Goal: Information Seeking & Learning: Learn about a topic

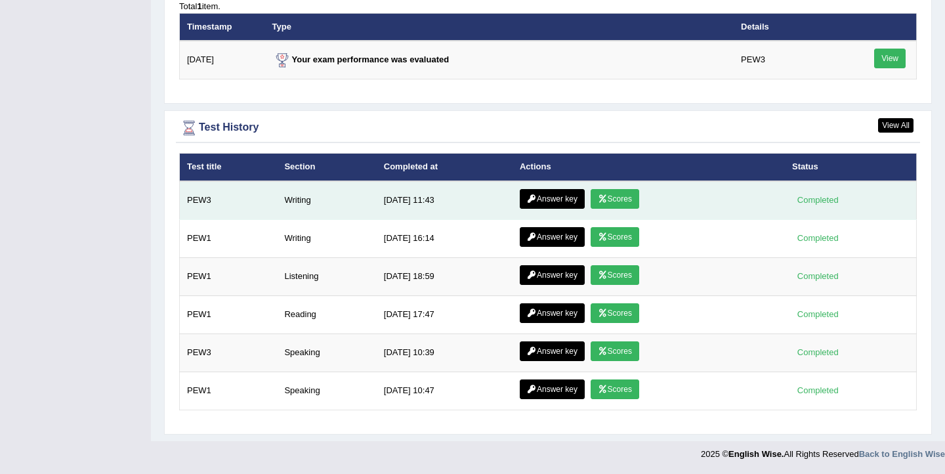
click at [609, 196] on link "Scores" at bounding box center [615, 199] width 49 height 20
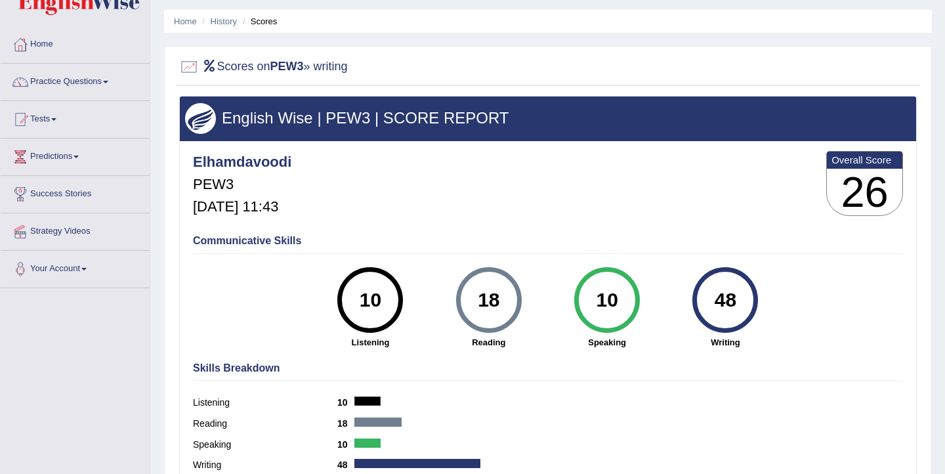
scroll to position [37, 0]
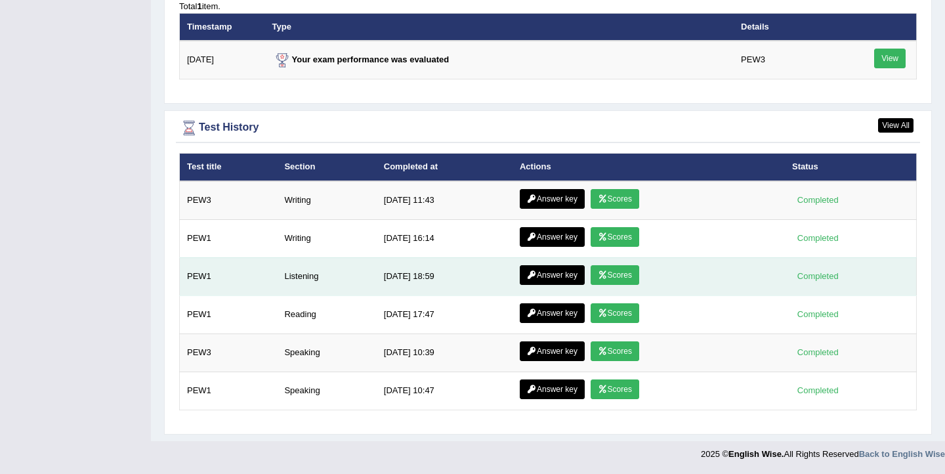
click at [610, 274] on link "Scores" at bounding box center [615, 275] width 49 height 20
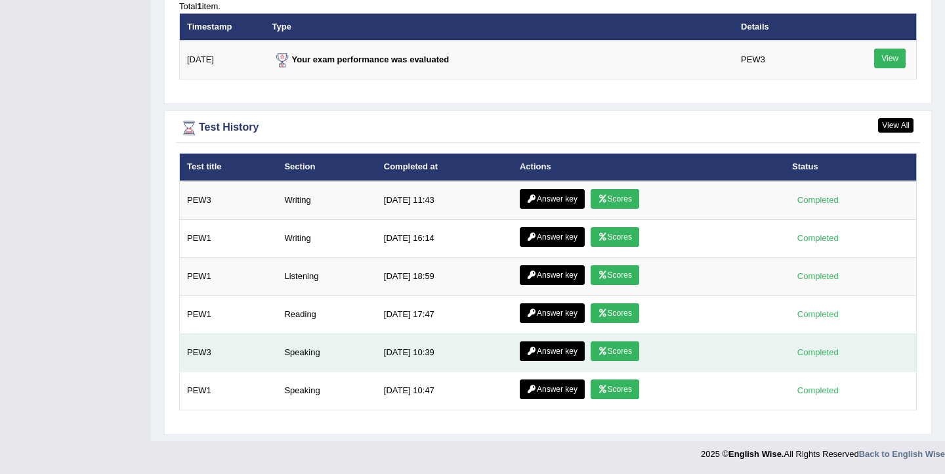
click at [618, 351] on link "Scores" at bounding box center [615, 351] width 49 height 20
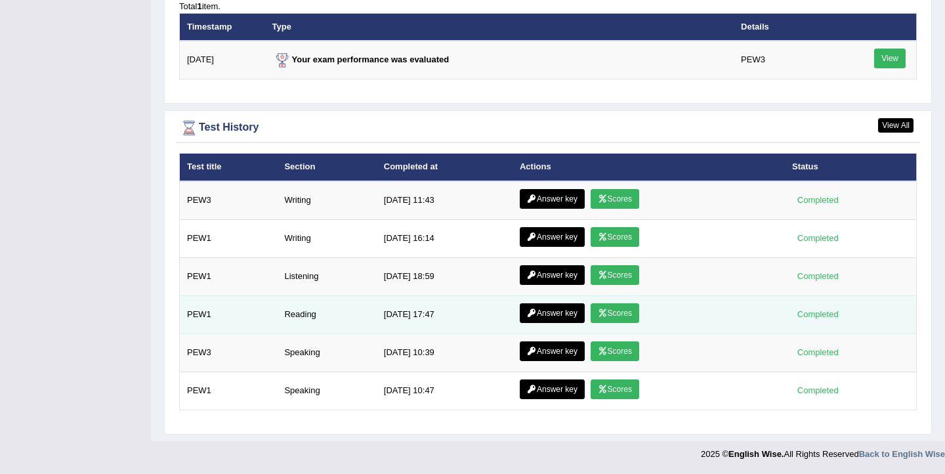
click at [615, 314] on link "Scores" at bounding box center [615, 313] width 49 height 20
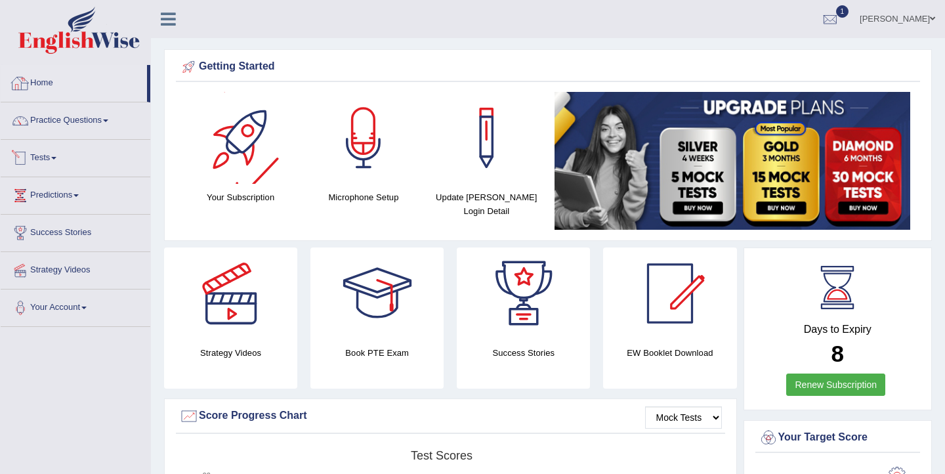
click at [47, 81] on link "Home" at bounding box center [74, 81] width 146 height 33
click at [425, 14] on ul "Ellie Toggle navigation Username: Elhamdavoodi Access Type: Online Subscription…" at bounding box center [667, 18] width 556 height 37
click at [48, 81] on link "Home" at bounding box center [74, 81] width 146 height 33
click at [81, 123] on link "Practice Questions" at bounding box center [76, 118] width 150 height 33
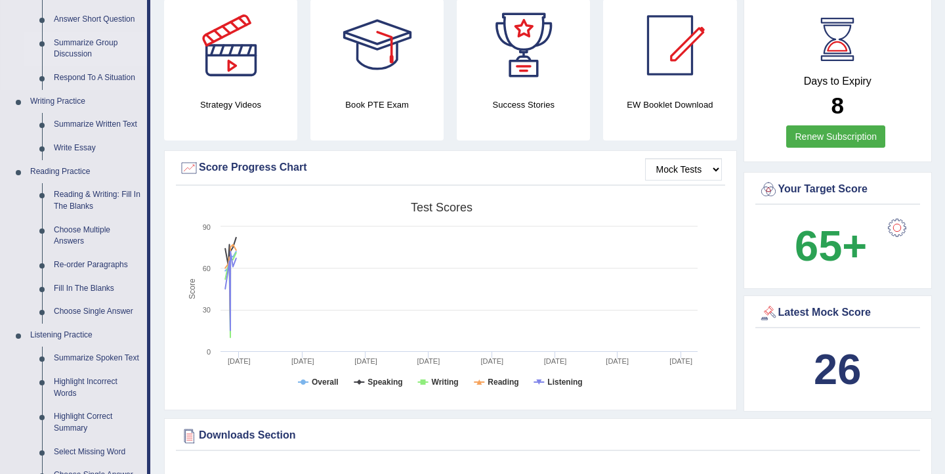
scroll to position [249, 0]
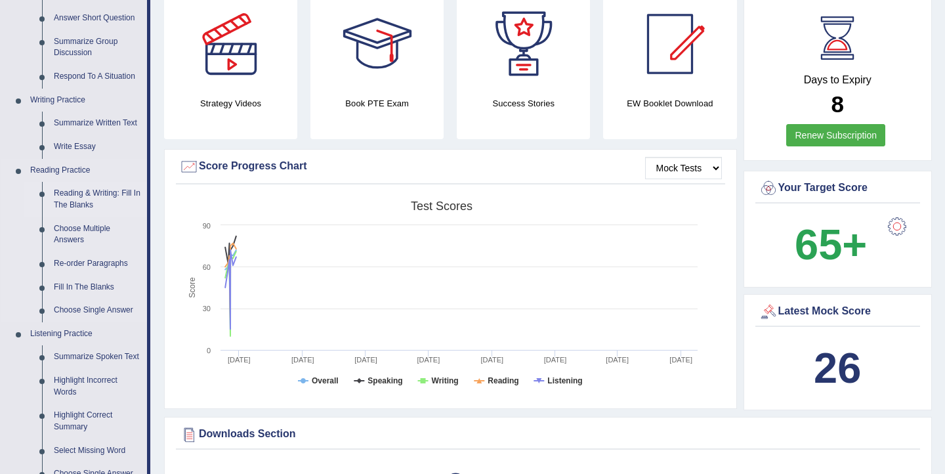
click at [94, 201] on link "Reading & Writing: Fill In The Blanks" at bounding box center [97, 199] width 99 height 35
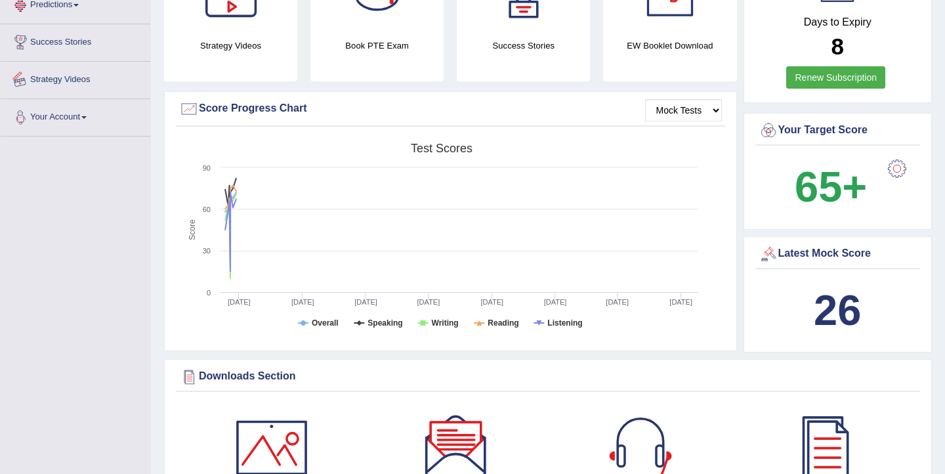
scroll to position [479, 0]
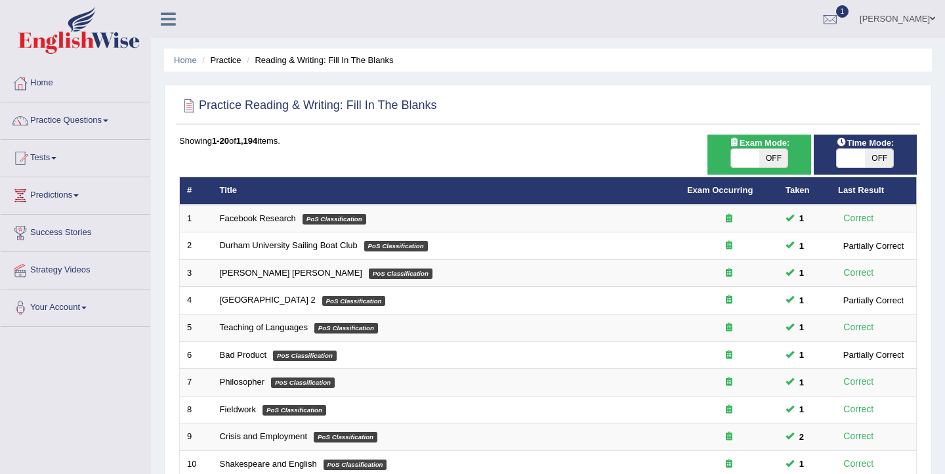
click at [857, 161] on span at bounding box center [851, 158] width 28 height 18
checkbox input "true"
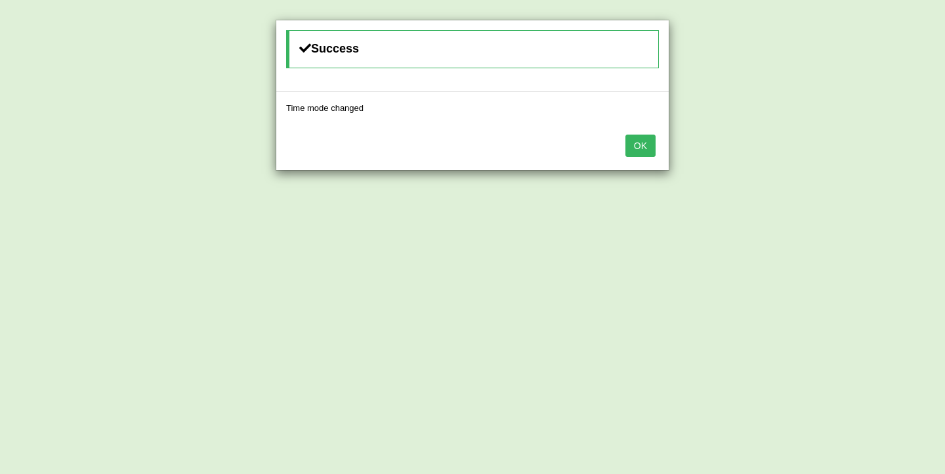
click at [648, 150] on button "OK" at bounding box center [641, 146] width 30 height 22
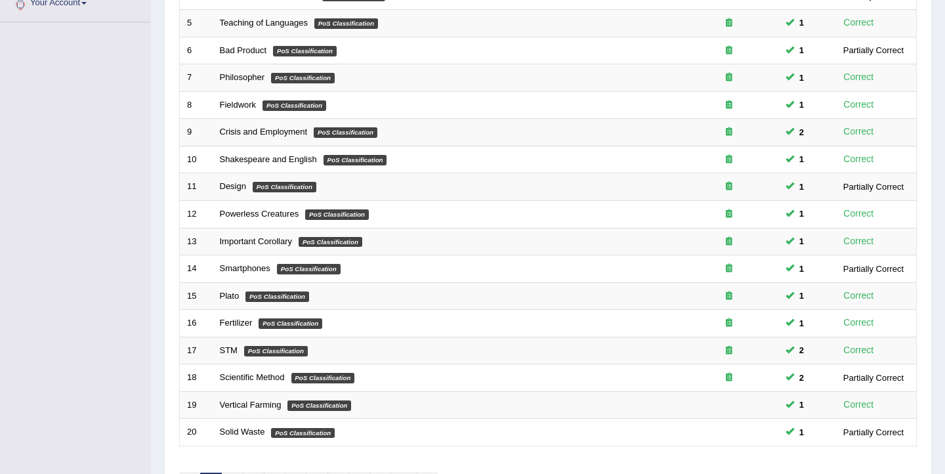
scroll to position [395, 0]
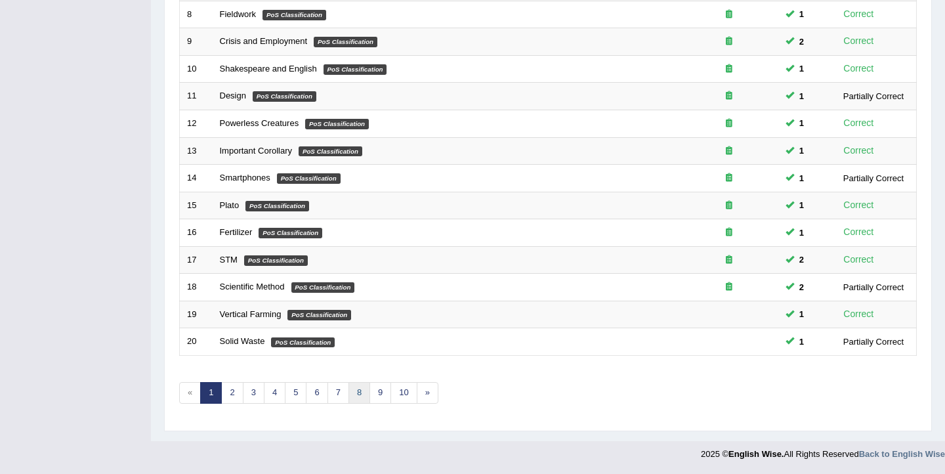
click at [355, 396] on link "8" at bounding box center [360, 393] width 22 height 22
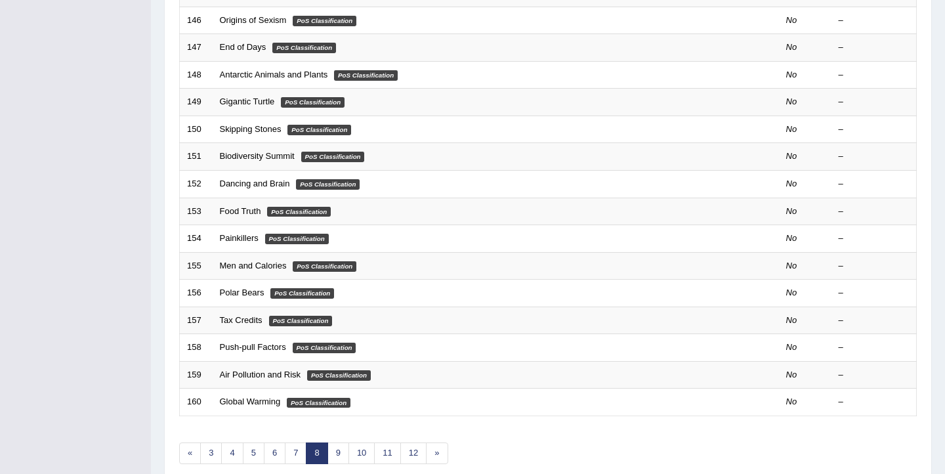
scroll to position [395, 0]
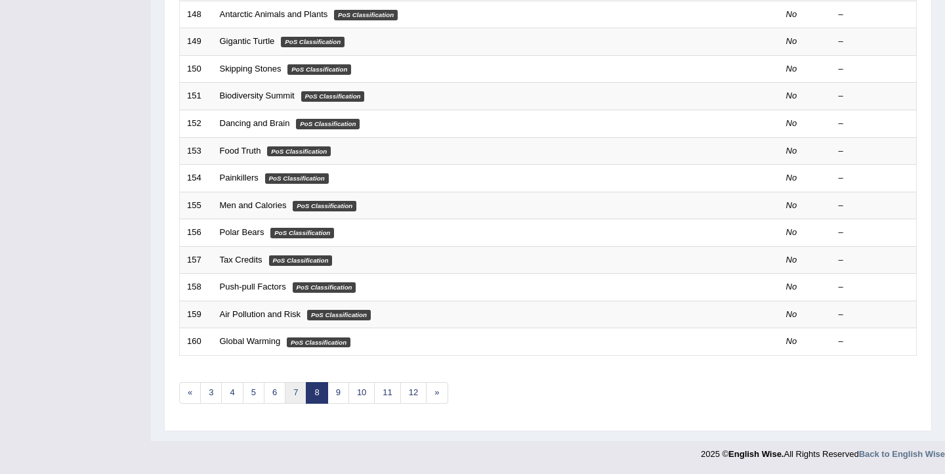
click at [291, 398] on link "7" at bounding box center [296, 393] width 22 height 22
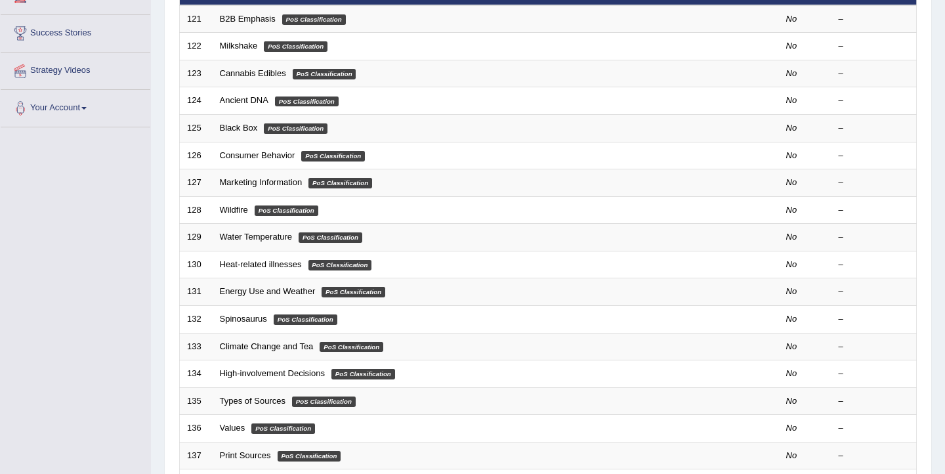
scroll to position [395, 0]
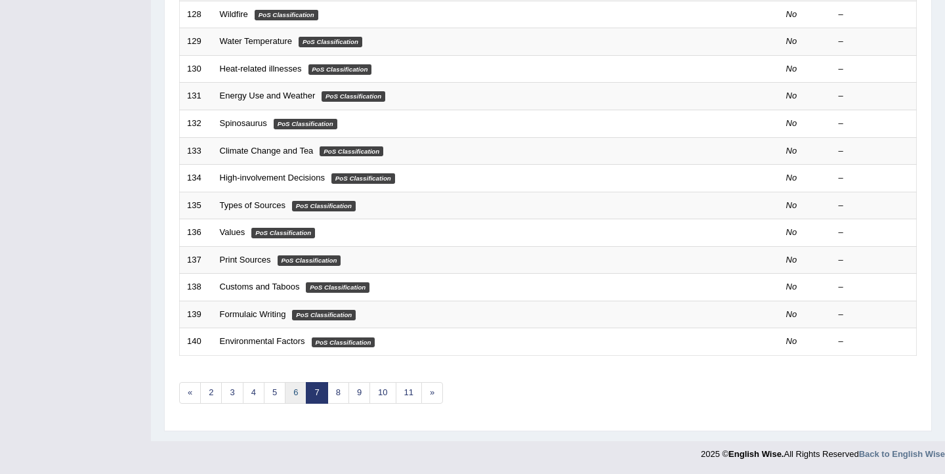
click at [295, 398] on link "6" at bounding box center [296, 393] width 22 height 22
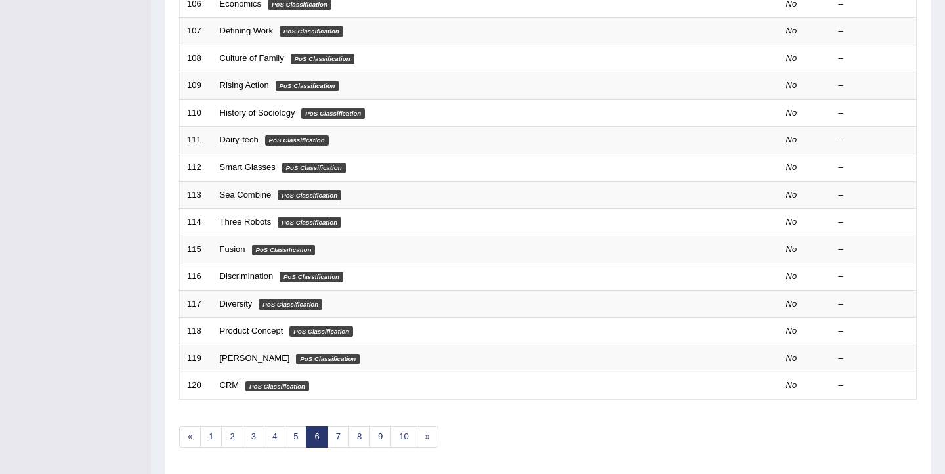
scroll to position [395, 0]
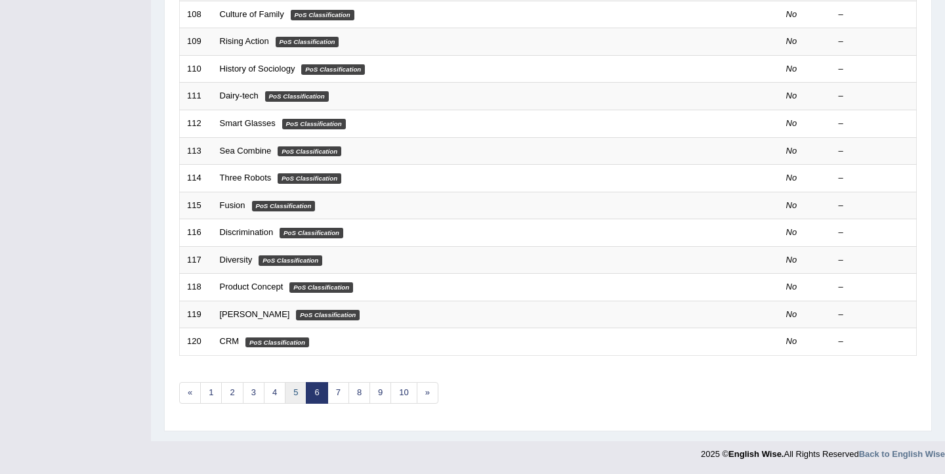
click at [294, 400] on link "5" at bounding box center [296, 393] width 22 height 22
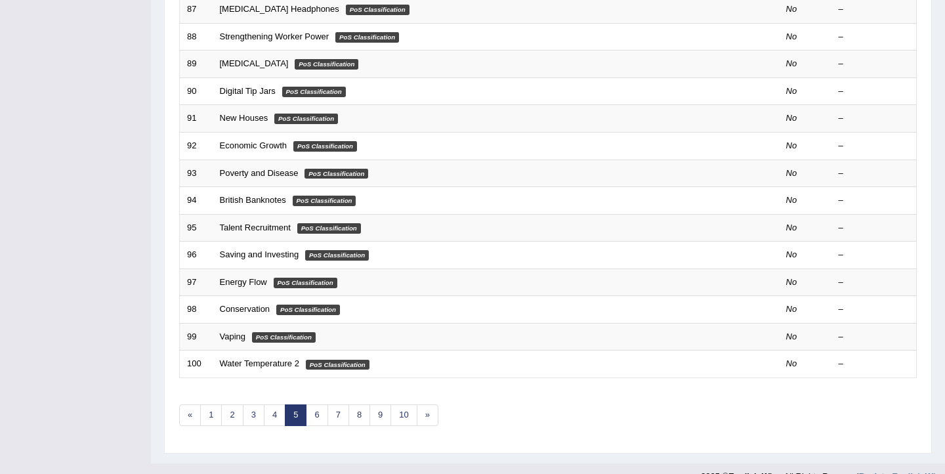
scroll to position [395, 0]
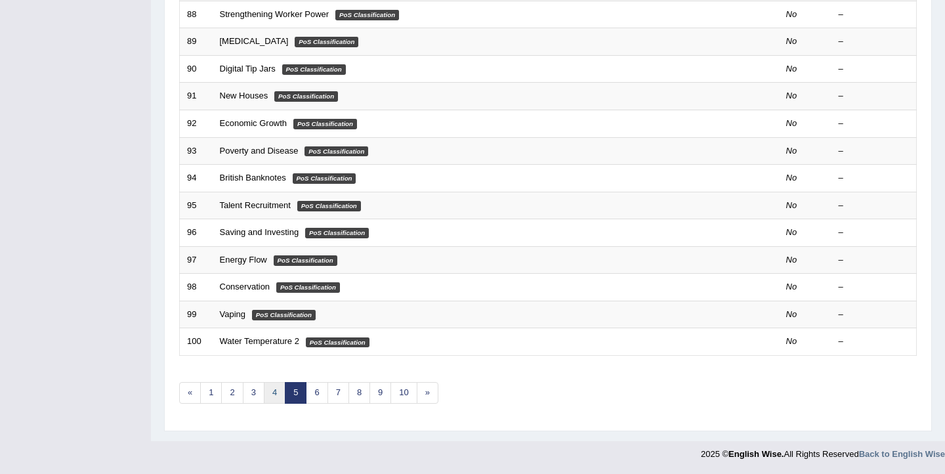
click at [272, 395] on link "4" at bounding box center [275, 393] width 22 height 22
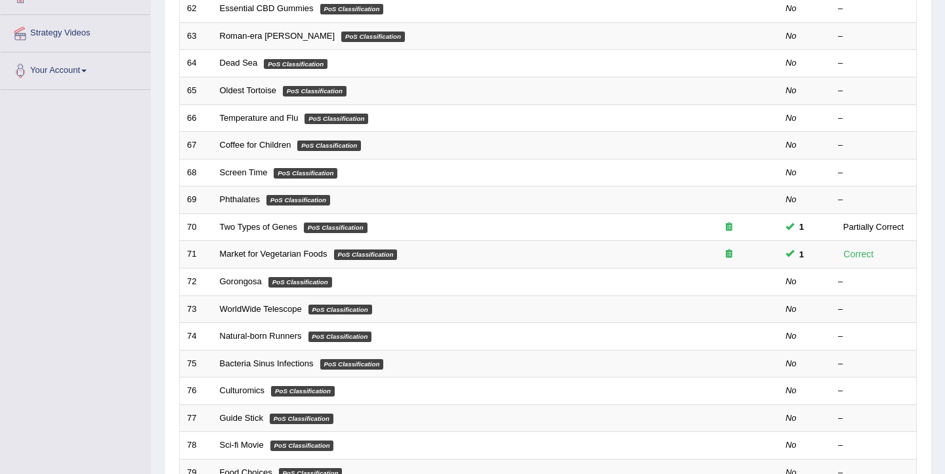
scroll to position [395, 0]
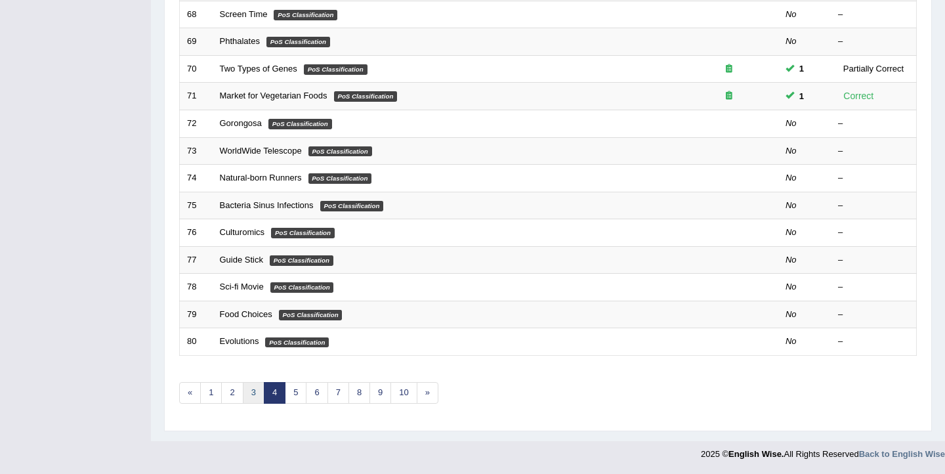
click at [254, 402] on link "3" at bounding box center [254, 393] width 22 height 22
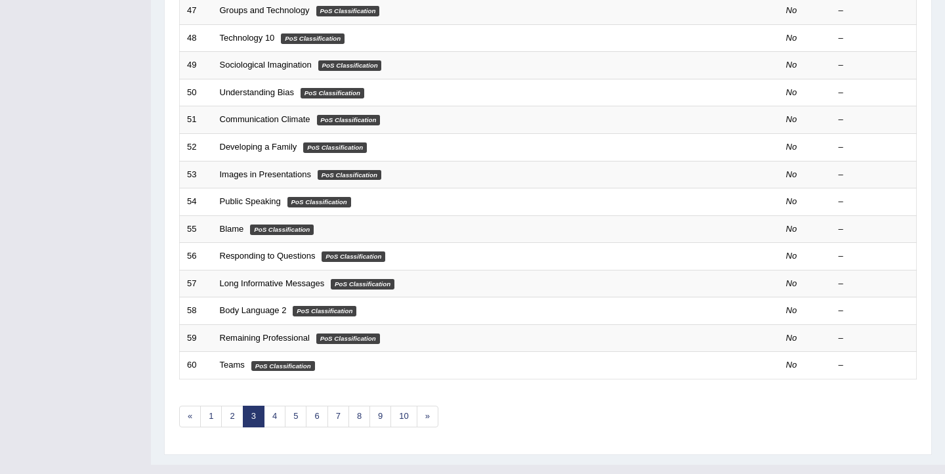
scroll to position [395, 0]
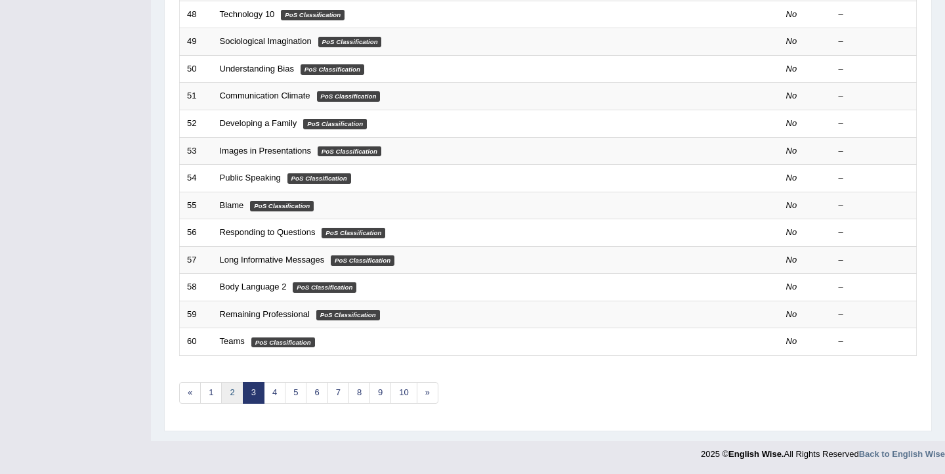
click at [236, 396] on link "2" at bounding box center [232, 393] width 22 height 22
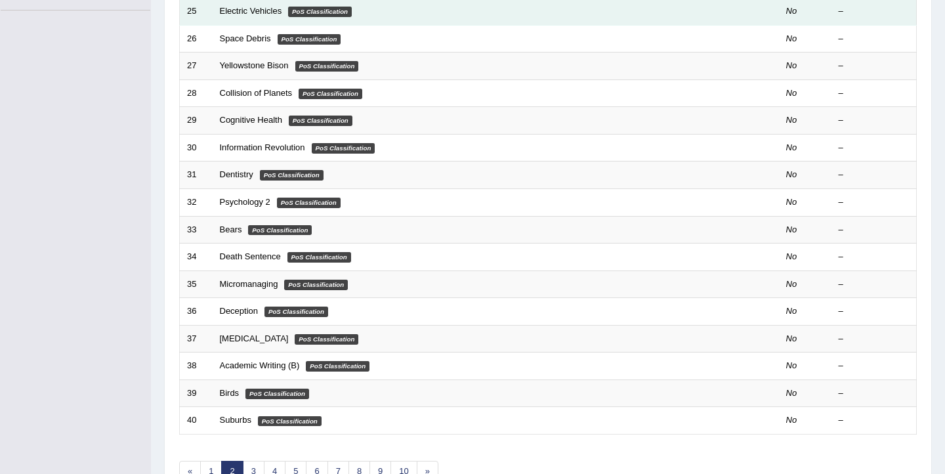
scroll to position [395, 0]
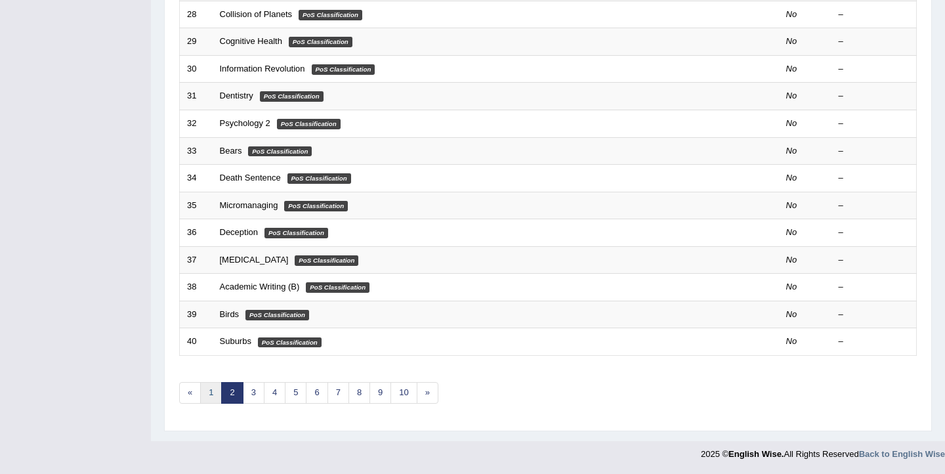
click at [209, 398] on link "1" at bounding box center [211, 393] width 22 height 22
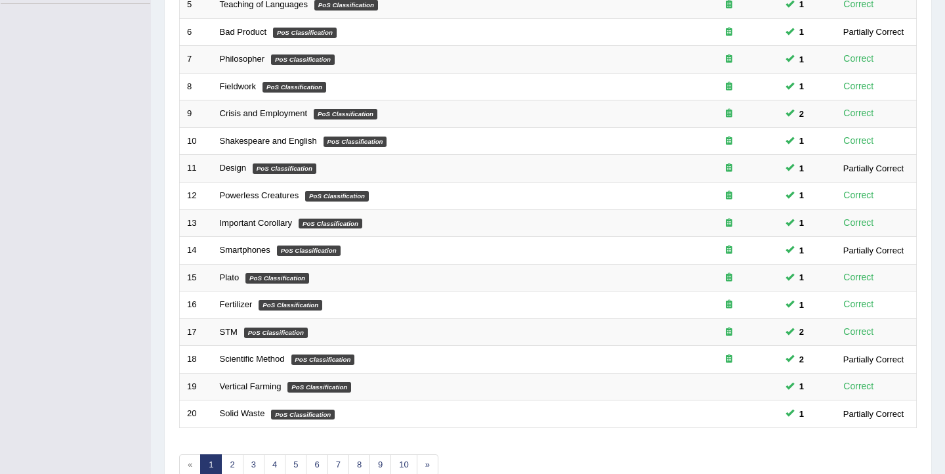
scroll to position [395, 0]
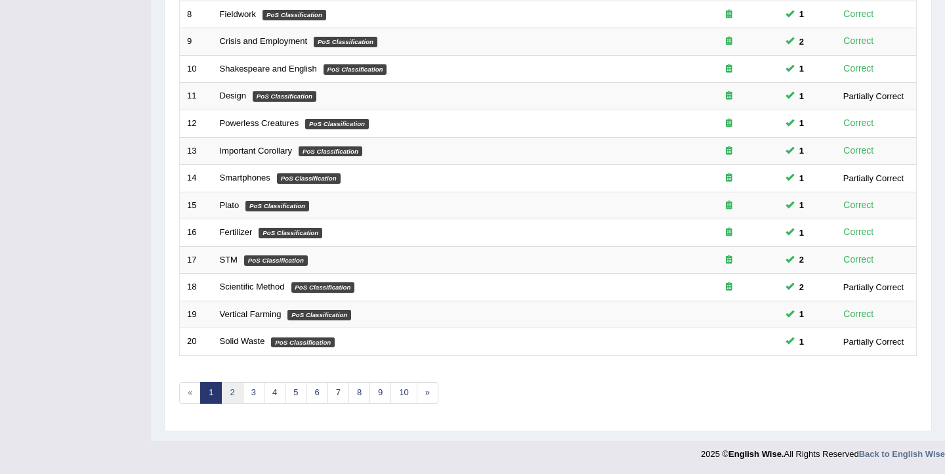
click at [230, 396] on link "2" at bounding box center [232, 393] width 22 height 22
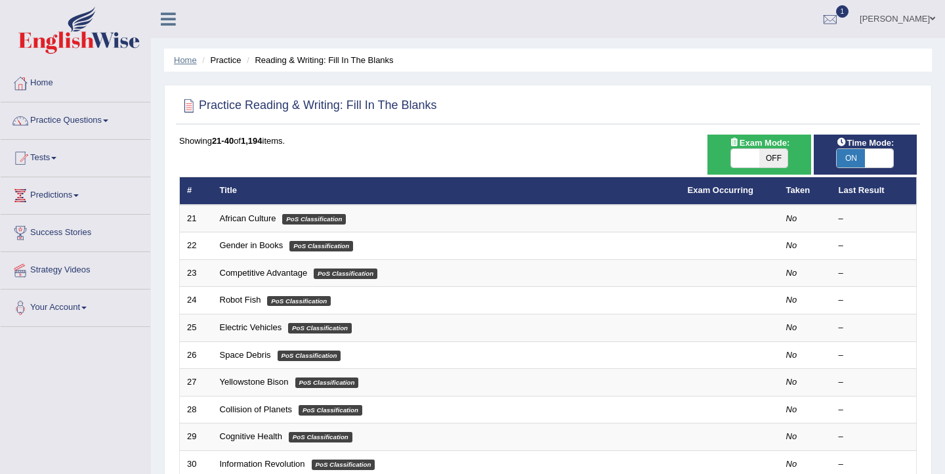
click at [181, 58] on link "Home" at bounding box center [185, 60] width 23 height 10
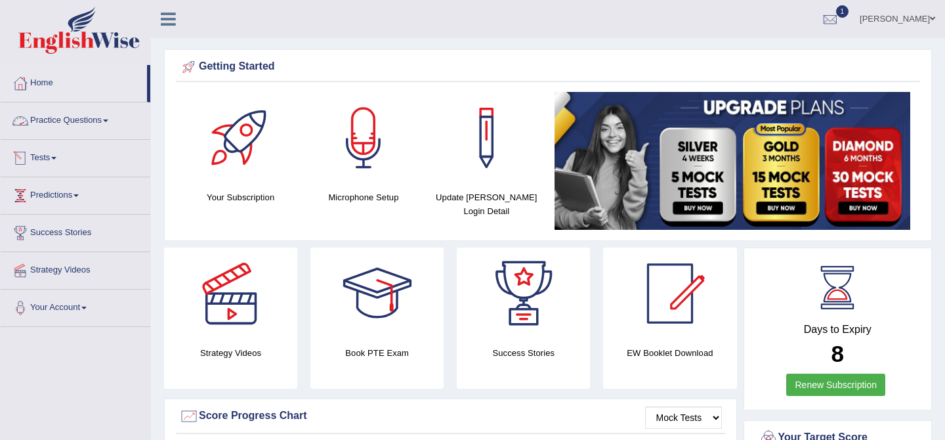
click at [86, 119] on link "Practice Questions" at bounding box center [76, 118] width 150 height 33
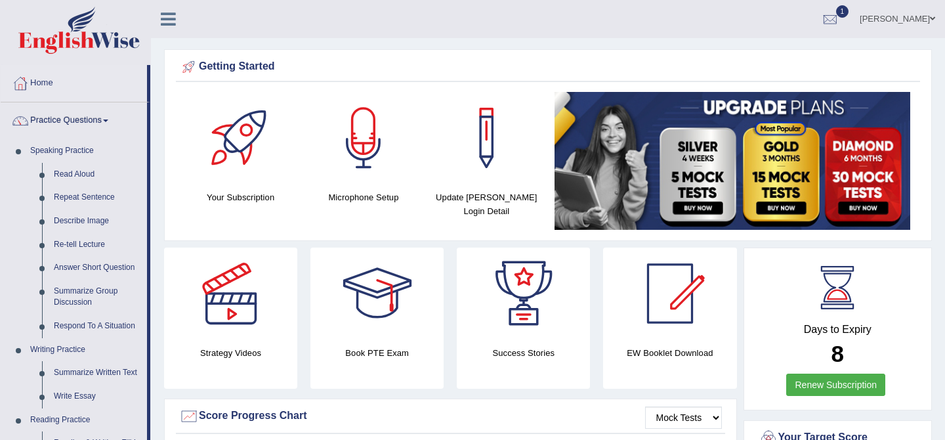
click at [86, 119] on link "Practice Questions" at bounding box center [74, 118] width 146 height 33
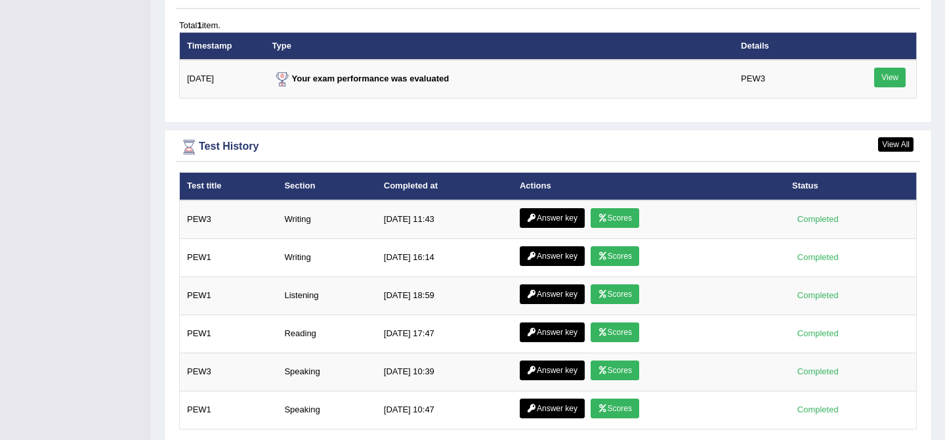
scroll to position [1629, 0]
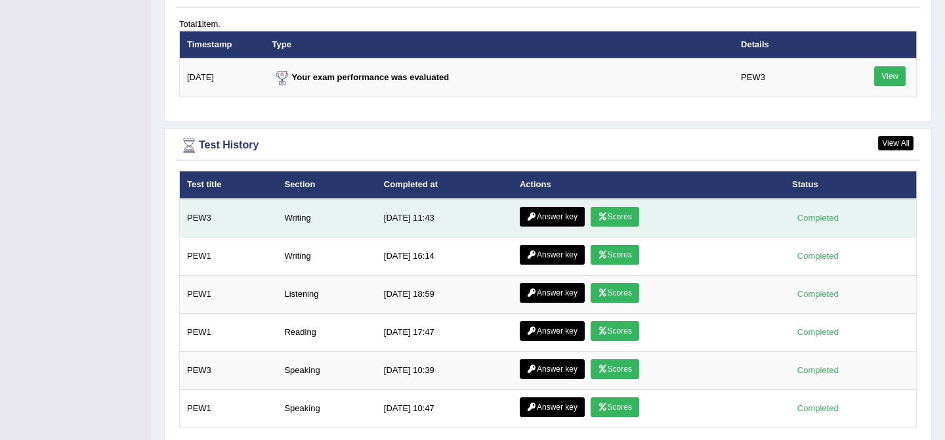
click at [557, 215] on link "Answer key" at bounding box center [552, 217] width 65 height 20
click at [608, 218] on link "Scores" at bounding box center [615, 217] width 49 height 20
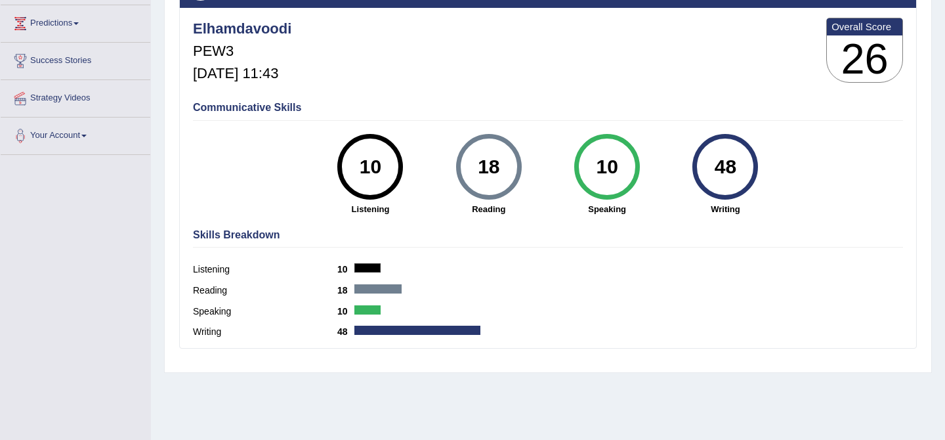
scroll to position [179, 0]
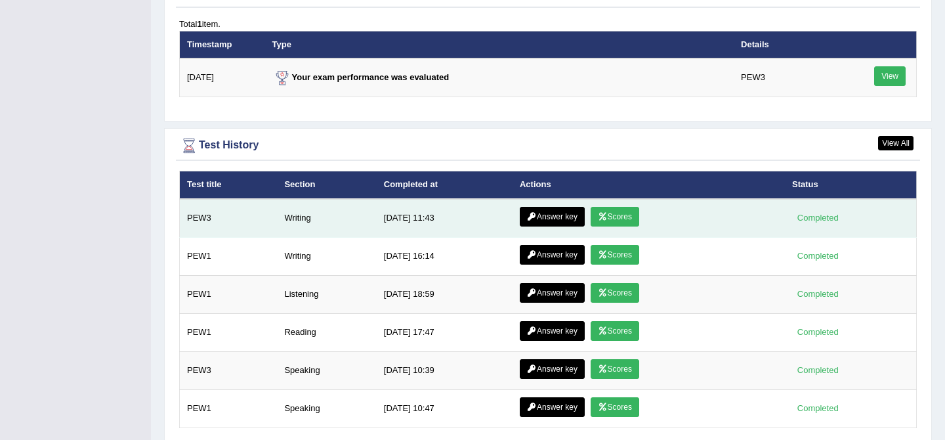
click at [559, 219] on link "Answer key" at bounding box center [552, 217] width 65 height 20
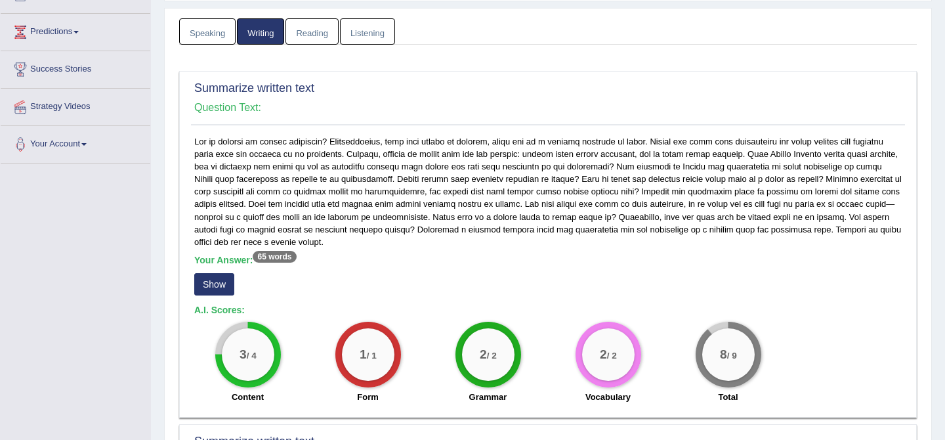
scroll to position [167, 0]
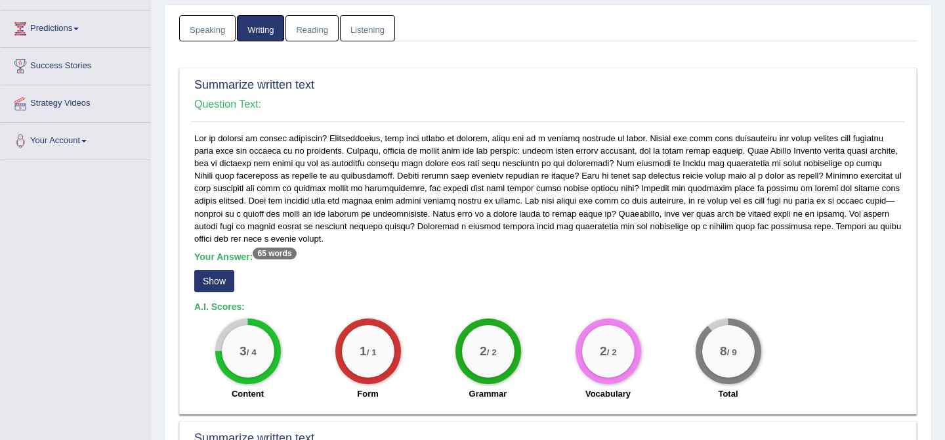
click at [217, 285] on button "Show" at bounding box center [214, 281] width 40 height 22
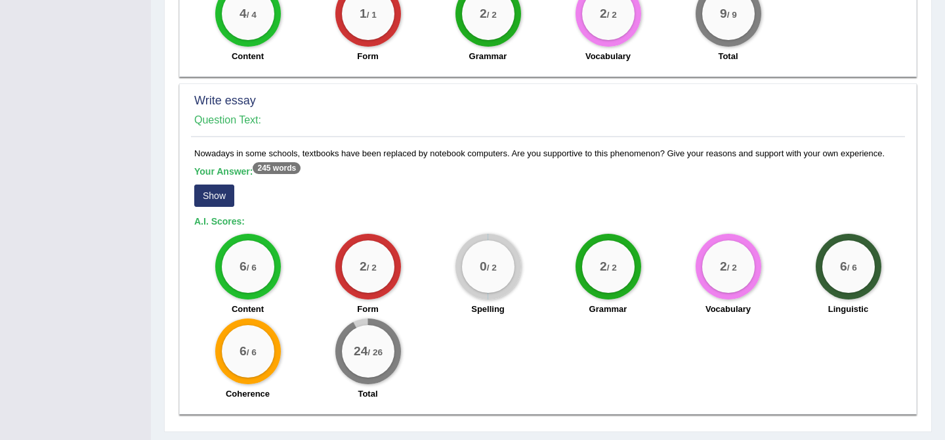
scroll to position [897, 0]
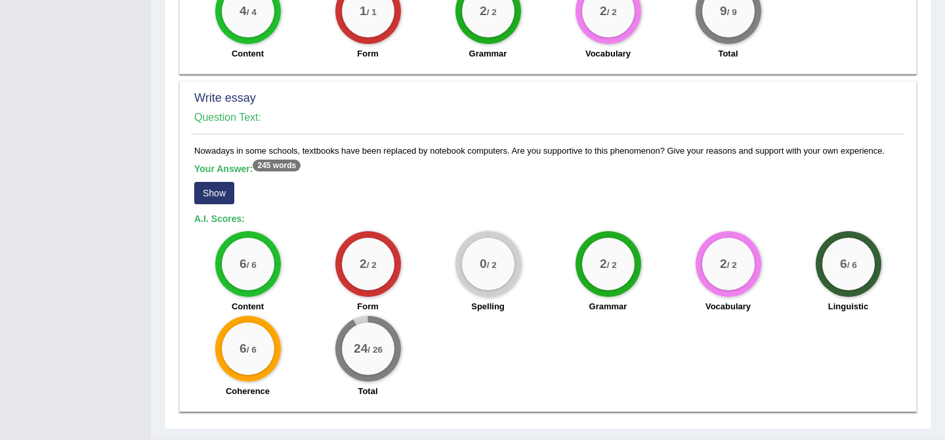
click at [213, 202] on button "Show" at bounding box center [214, 193] width 40 height 22
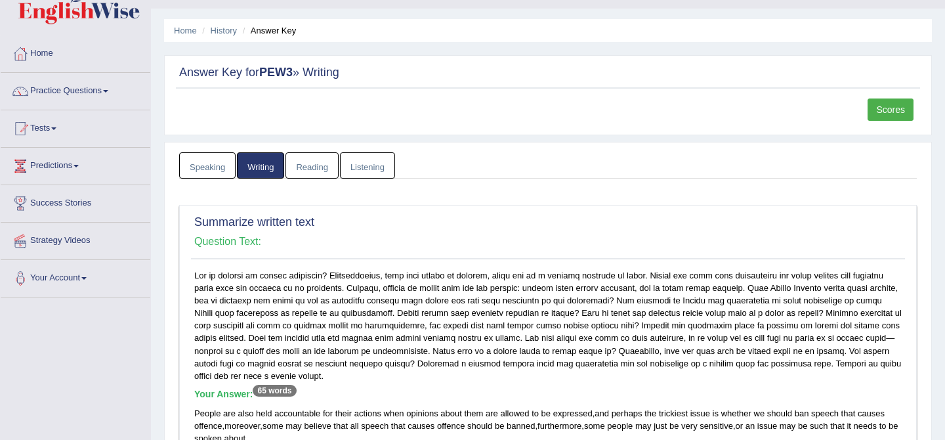
scroll to position [29, 0]
click at [56, 131] on link "Tests" at bounding box center [76, 127] width 150 height 33
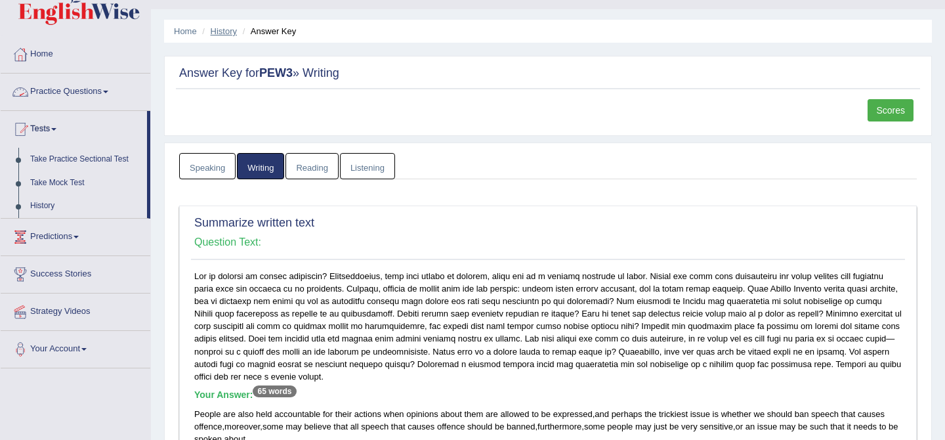
click at [220, 30] on link "History" at bounding box center [224, 31] width 26 height 10
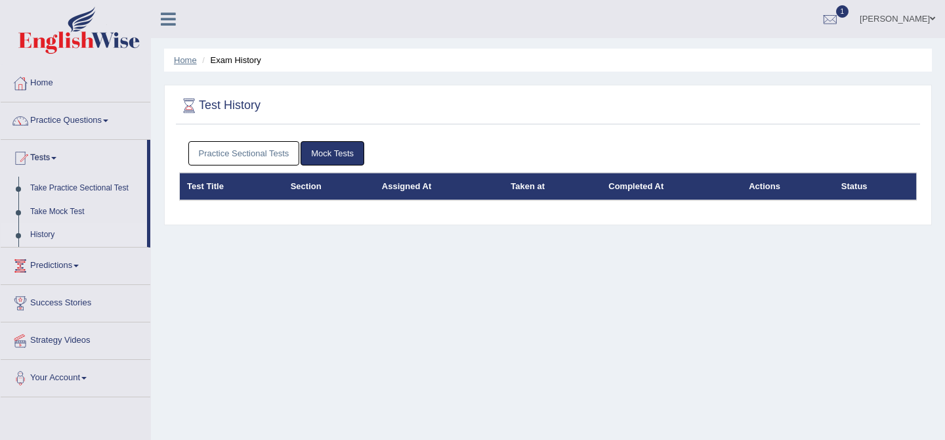
click at [186, 59] on link "Home" at bounding box center [185, 60] width 23 height 10
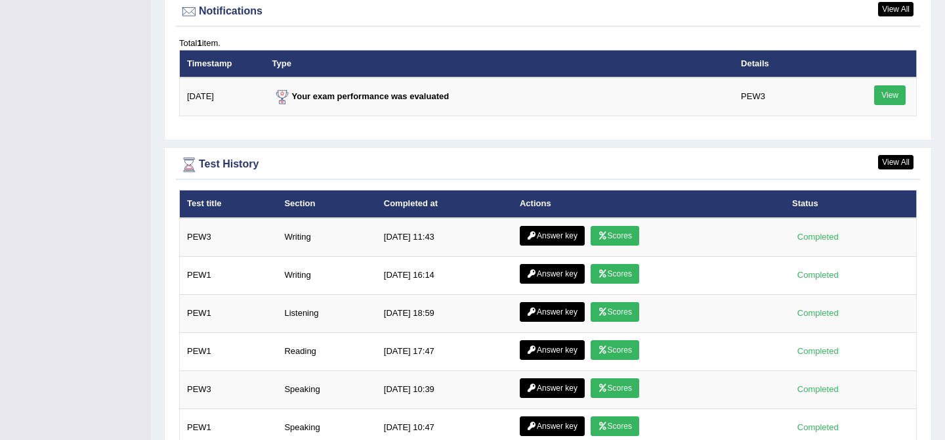
scroll to position [1682, 0]
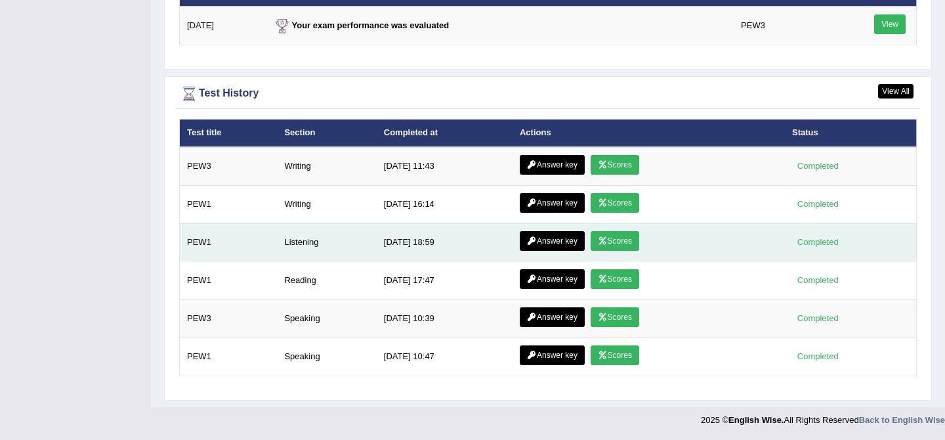
click at [620, 243] on link "Scores" at bounding box center [615, 241] width 49 height 20
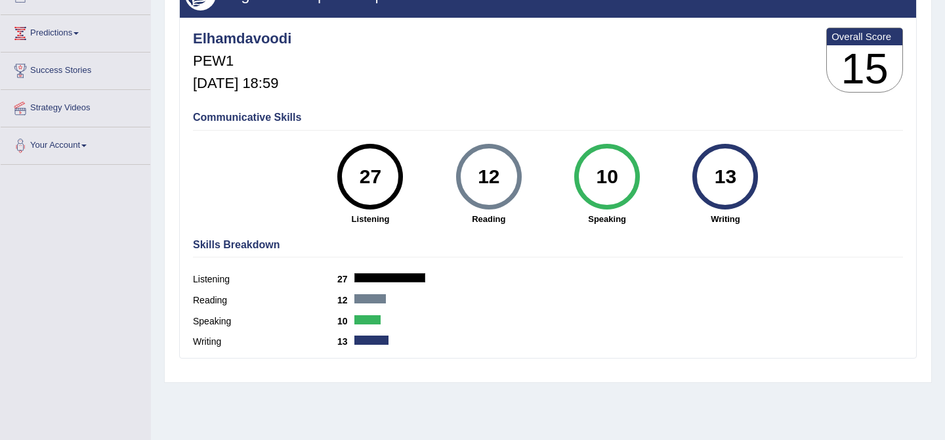
scroll to position [165, 0]
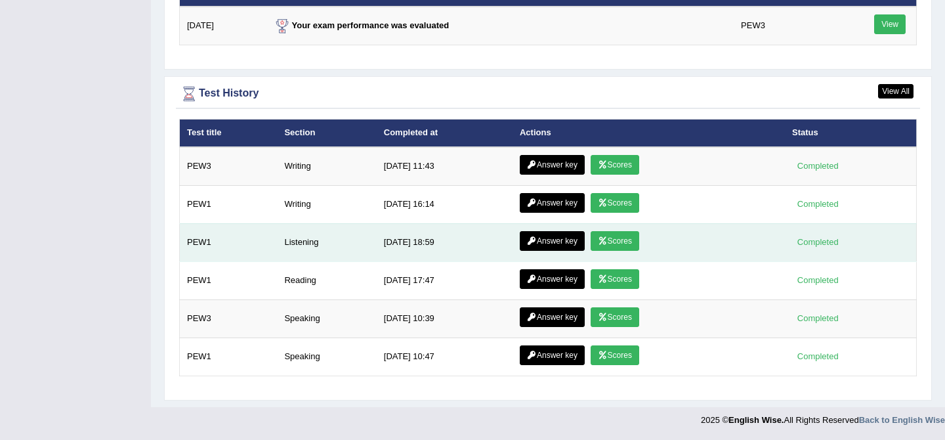
click at [539, 237] on link "Answer key" at bounding box center [552, 241] width 65 height 20
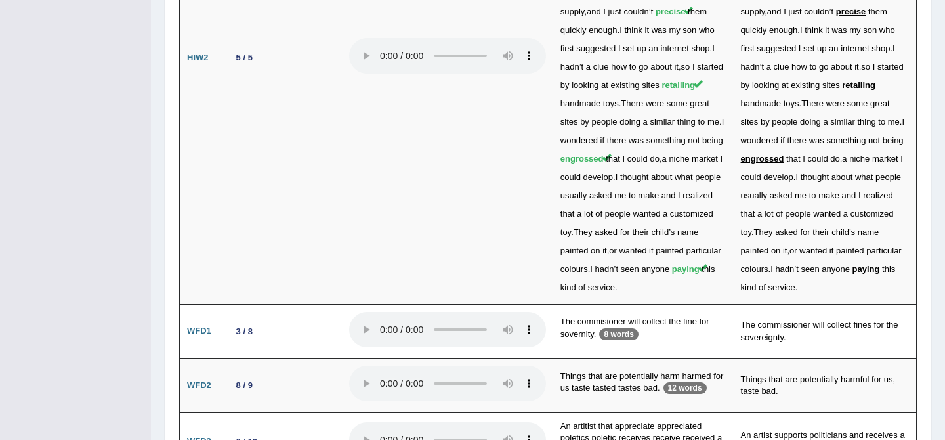
scroll to position [3122, 0]
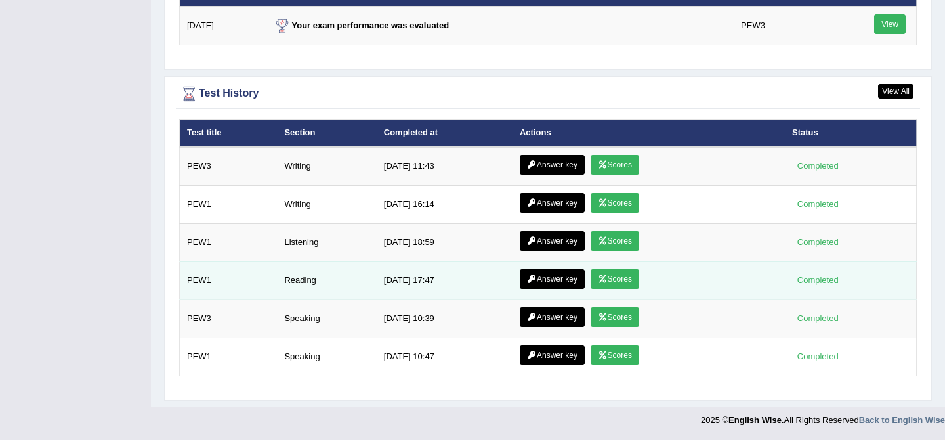
click at [601, 284] on link "Scores" at bounding box center [615, 279] width 49 height 20
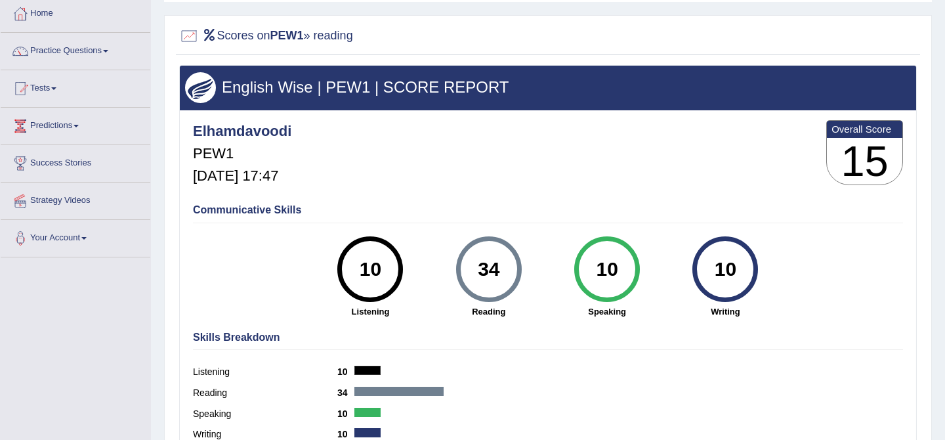
scroll to position [74, 0]
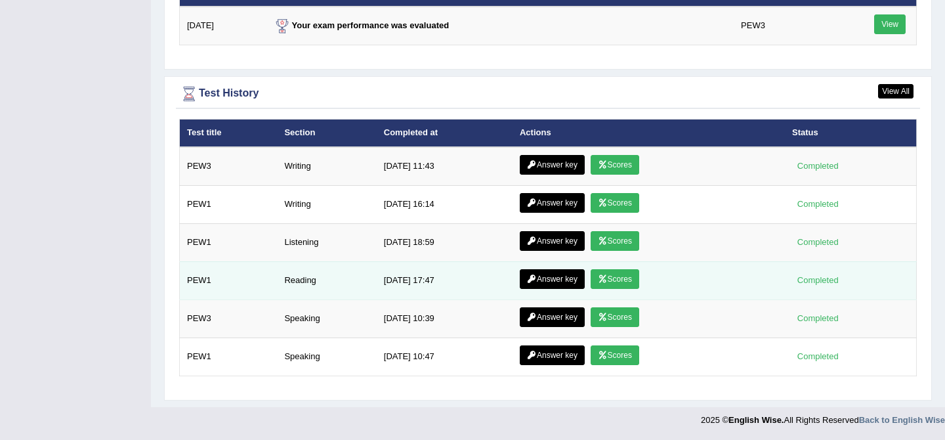
click at [540, 280] on link "Answer key" at bounding box center [552, 279] width 65 height 20
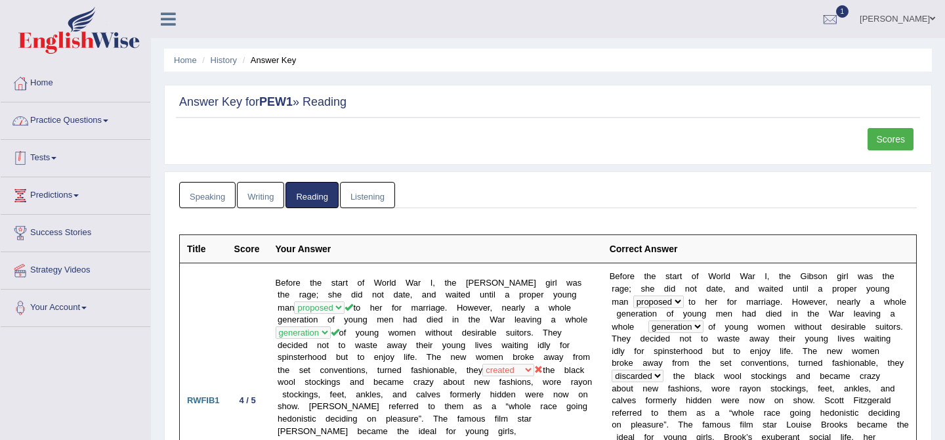
click at [104, 119] on link "Practice Questions" at bounding box center [76, 118] width 150 height 33
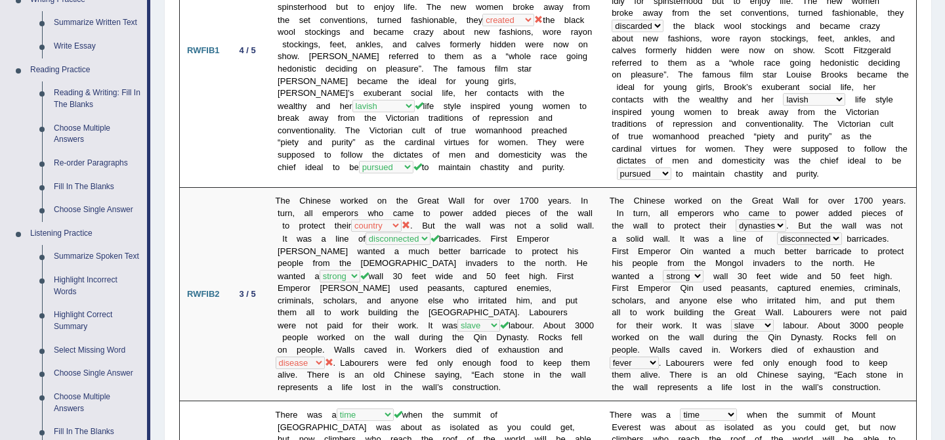
scroll to position [364, 0]
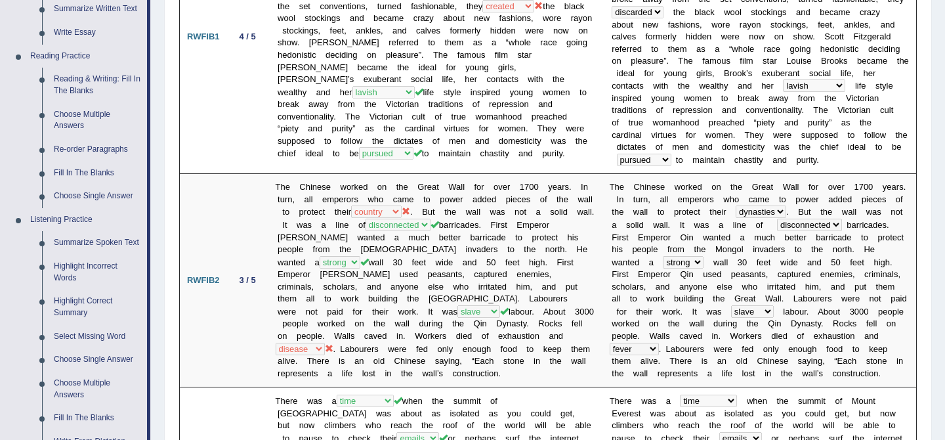
click at [104, 242] on link "Summarize Spoken Text" at bounding box center [97, 243] width 99 height 24
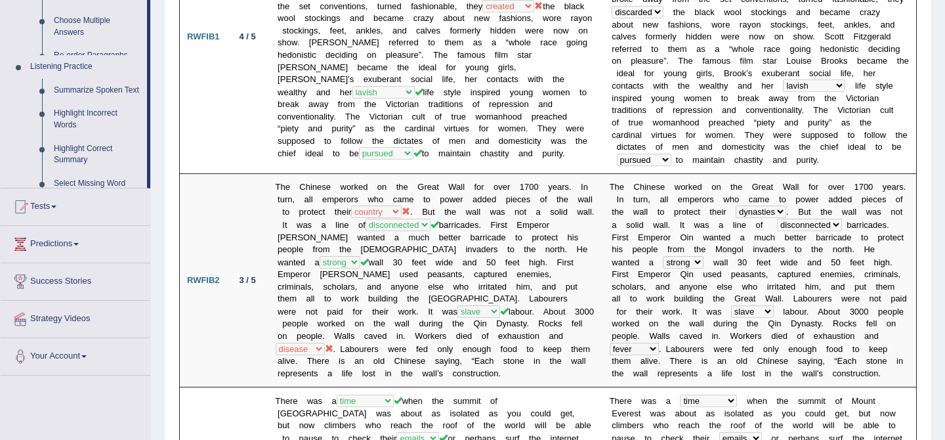
scroll to position [179, 0]
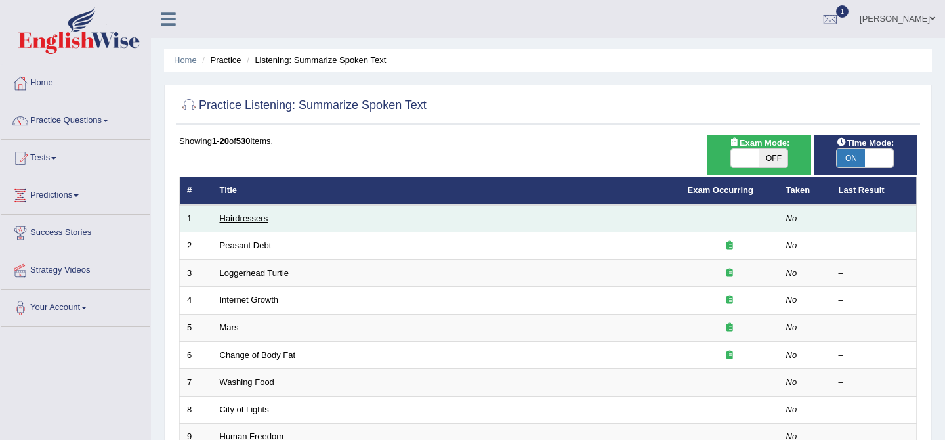
click at [242, 220] on link "Hairdressers" at bounding box center [244, 218] width 49 height 10
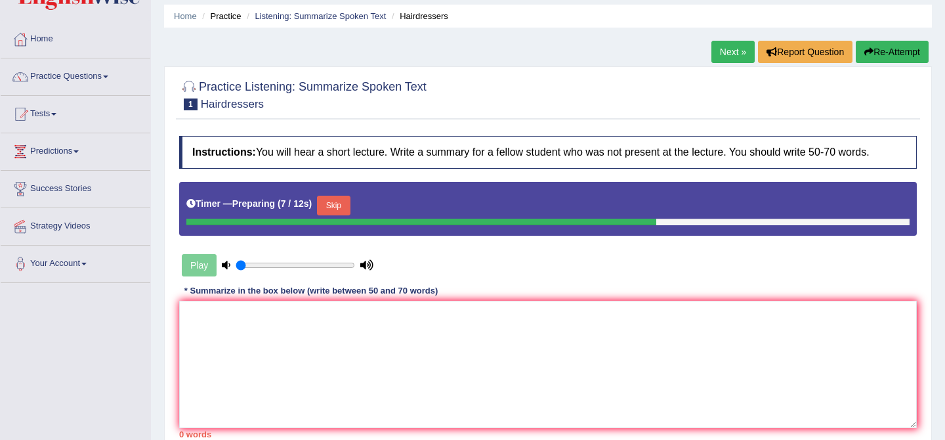
scroll to position [51, 0]
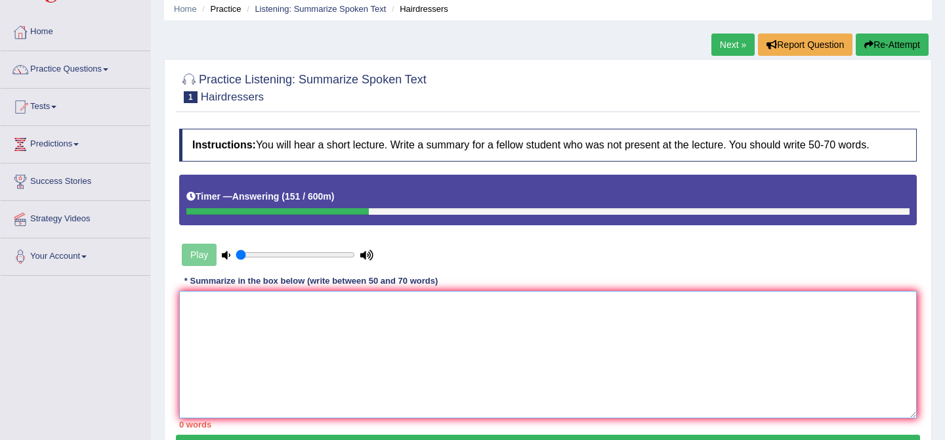
paste textarea "The speaker provided a comprehensive overview of [main topic], highlighting sev…"
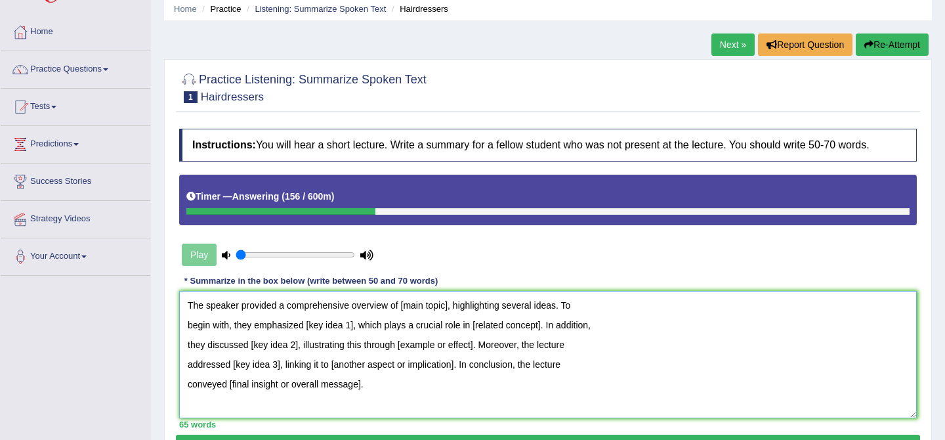
drag, startPoint x: 450, startPoint y: 308, endPoint x: 402, endPoint y: 305, distance: 48.7
click at [402, 305] on textarea "The speaker provided a comprehensive overview of [main topic], highlighting sev…" at bounding box center [548, 354] width 738 height 127
drag, startPoint x: 354, startPoint y: 327, endPoint x: 308, endPoint y: 324, distance: 46.0
click at [308, 324] on textarea "The speaker provided a comprehensive overview of hairdresser, highlighting seve…" at bounding box center [548, 354] width 738 height 127
click at [448, 304] on textarea "The speaker provided a comprehensive overview of hairdresser, highlighting seve…" at bounding box center [548, 354] width 738 height 127
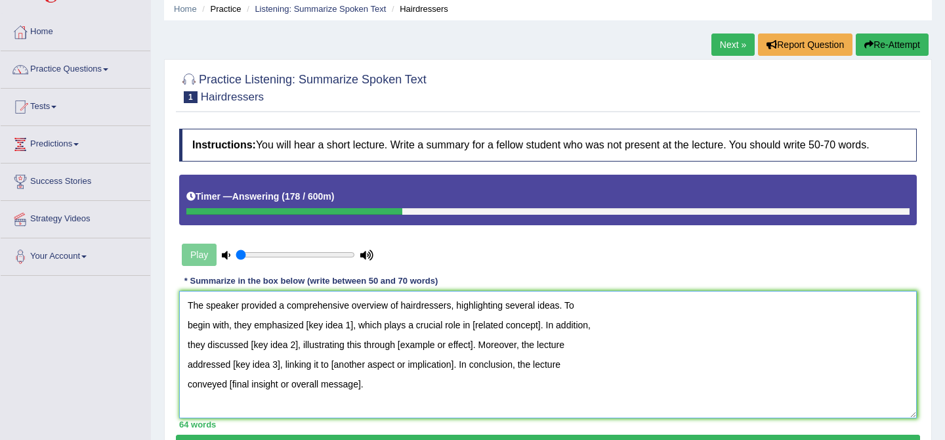
drag, startPoint x: 354, startPoint y: 327, endPoint x: 309, endPoint y: 322, distance: 46.2
click at [309, 322] on textarea "The speaker provided a comprehensive overview of hairdressers, highlighting sev…" at bounding box center [548, 354] width 738 height 127
drag, startPoint x: 571, startPoint y: 326, endPoint x: 505, endPoint y: 325, distance: 66.3
click at [505, 325] on textarea "The speaker provided a comprehensive overview of hairdressers, highlighting sev…" at bounding box center [548, 354] width 738 height 127
drag, startPoint x: 298, startPoint y: 345, endPoint x: 251, endPoint y: 341, distance: 46.7
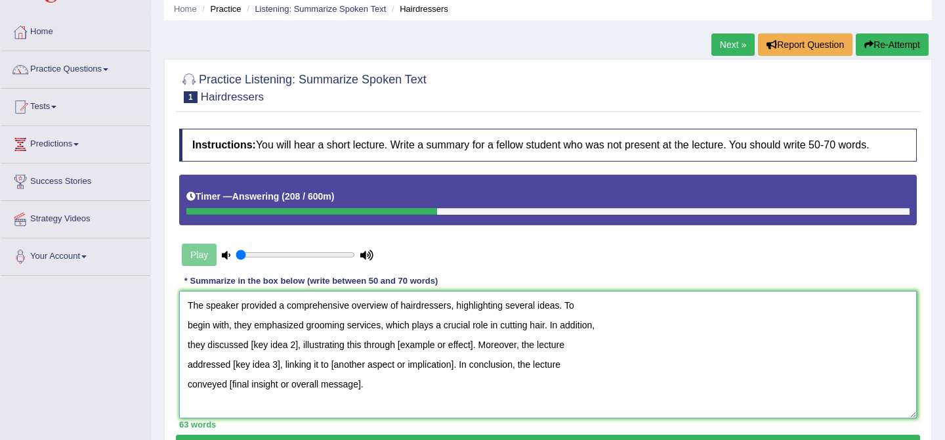
click at [251, 341] on textarea "The speaker provided a comprehensive overview of hairdressers, highlighting sev…" at bounding box center [548, 354] width 738 height 127
drag, startPoint x: 520, startPoint y: 346, endPoint x: 444, endPoint y: 339, distance: 75.8
click at [444, 339] on textarea "The speaker provided a comprehensive overview of hairdressers, highlighting sev…" at bounding box center [548, 354] width 738 height 127
drag, startPoint x: 280, startPoint y: 366, endPoint x: 234, endPoint y: 359, distance: 47.1
click at [234, 359] on textarea "The speaker provided a comprehensive overview of hairdressers, highlighting sev…" at bounding box center [548, 354] width 738 height 127
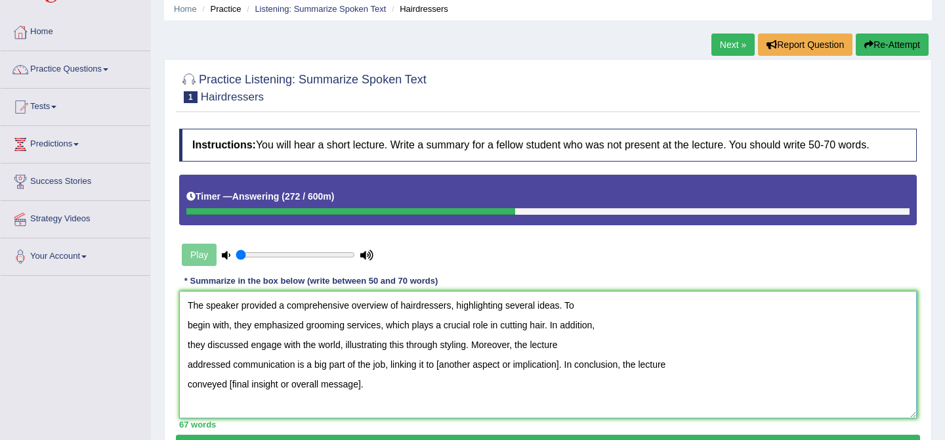
drag, startPoint x: 567, startPoint y: 366, endPoint x: 442, endPoint y: 356, distance: 124.5
click at [442, 356] on textarea "The speaker provided a comprehensive overview of hairdressers, highlighting sev…" at bounding box center [548, 354] width 738 height 127
drag, startPoint x: 360, startPoint y: 385, endPoint x: 230, endPoint y: 382, distance: 129.4
click at [230, 382] on textarea "The speaker provided a comprehensive overview of hairdressers, highlighting sev…" at bounding box center [548, 354] width 738 height 127
click at [230, 383] on textarea "The speaker provided a comprehensive overview of hairdressers, highlighting sev…" at bounding box center [548, 354] width 738 height 127
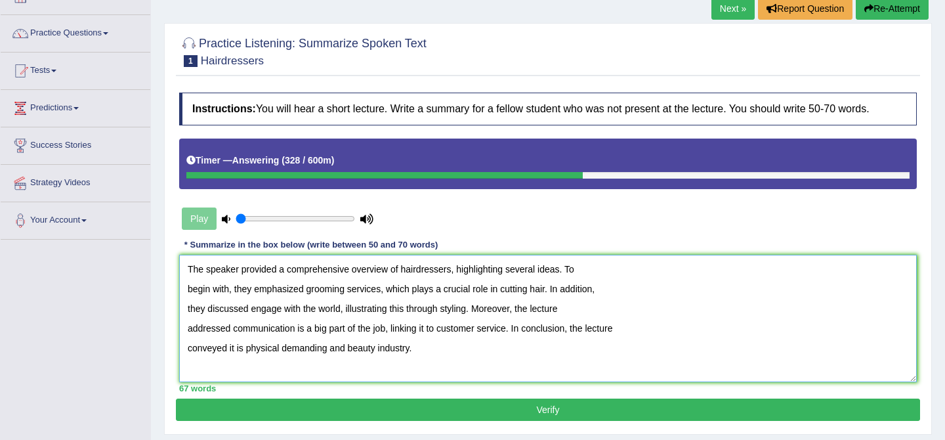
scroll to position [89, 0]
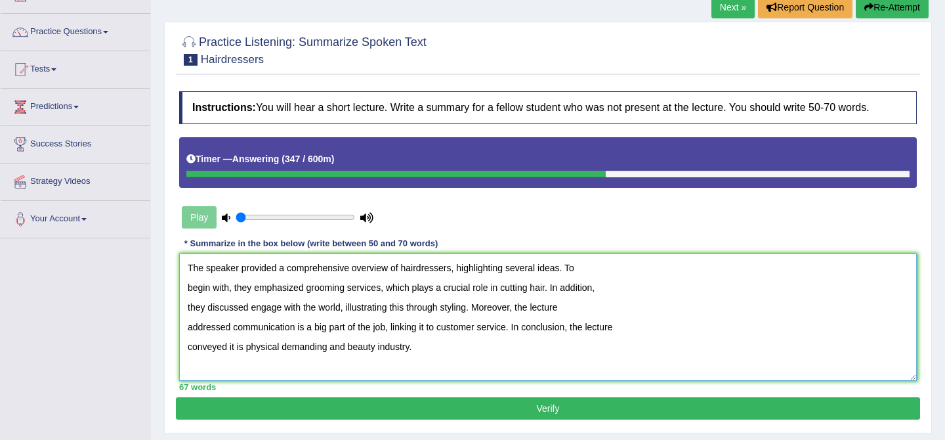
drag, startPoint x: 350, startPoint y: 348, endPoint x: 414, endPoint y: 352, distance: 63.8
click at [414, 352] on textarea "The speaker provided a comprehensive overview of hairdressers, highlighting sev…" at bounding box center [548, 316] width 738 height 127
click at [368, 344] on textarea "The speaker provided a comprehensive overview of hairdressers, highlighting sev…" at bounding box center [548, 316] width 738 height 127
click at [393, 347] on textarea "The speaker provided a comprehensive overview of hairdressers, highlighting sev…" at bounding box center [548, 316] width 738 height 127
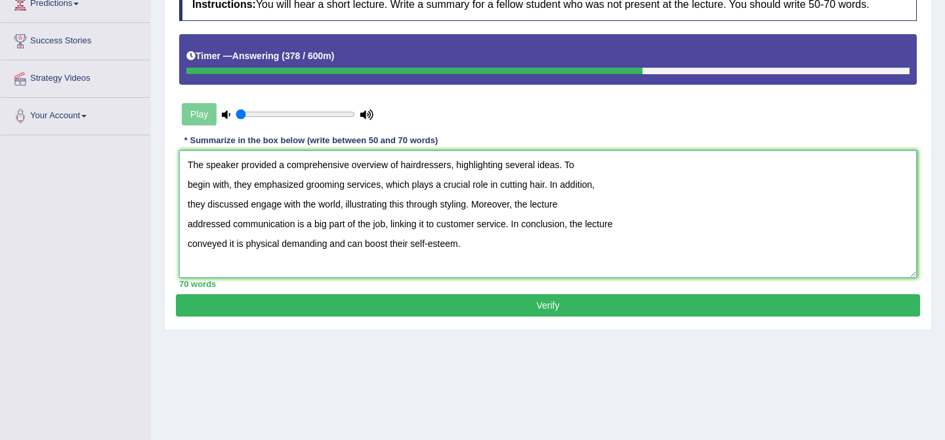
scroll to position [202, 0]
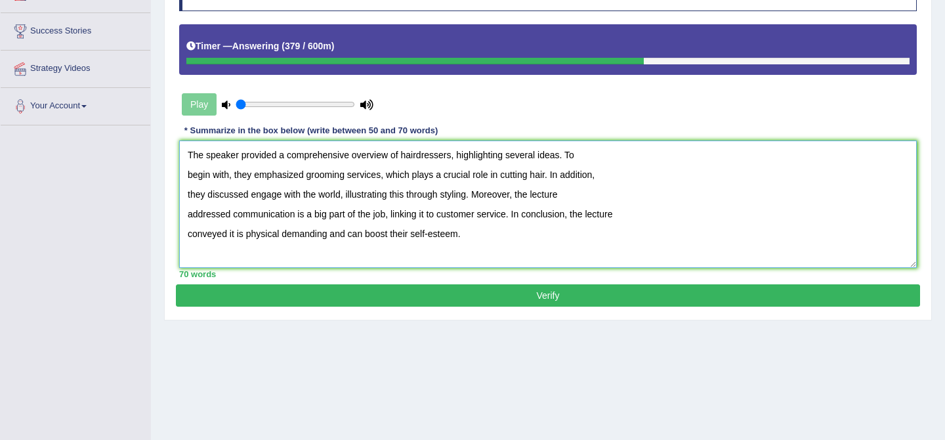
type textarea "The speaker provided a comprehensive overview of hairdressers, highlighting sev…"
click at [557, 295] on button "Verify" at bounding box center [548, 295] width 744 height 22
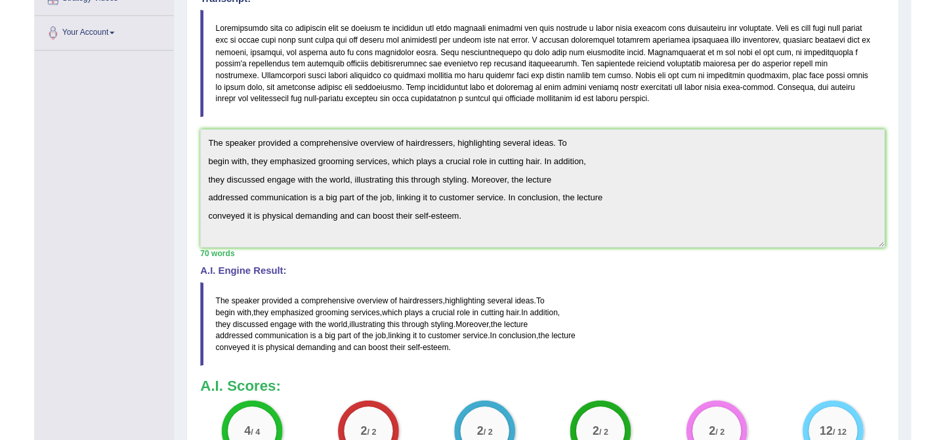
scroll to position [0, 0]
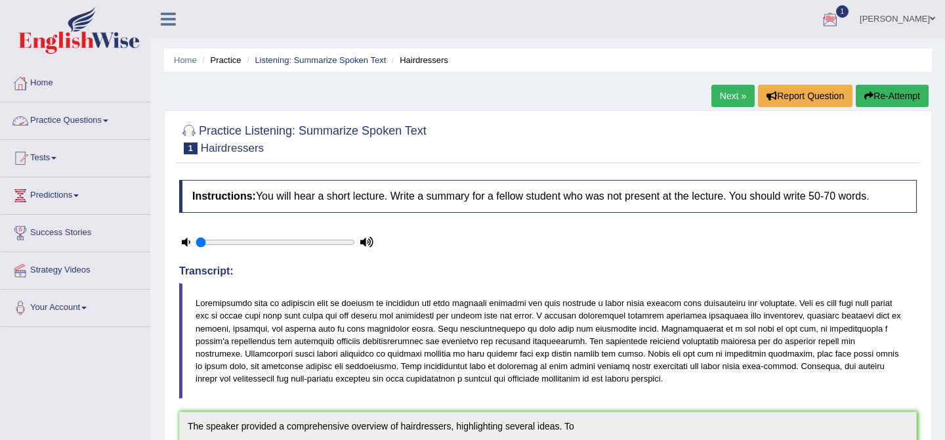
click at [79, 128] on link "Practice Questions" at bounding box center [76, 118] width 150 height 33
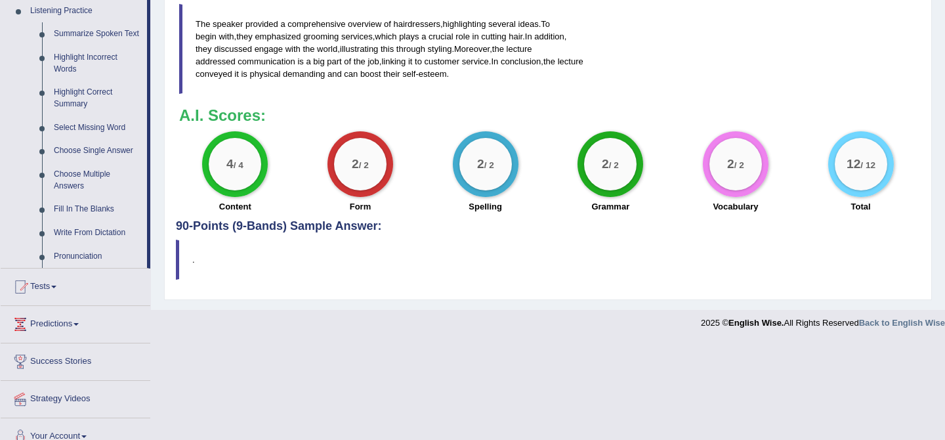
scroll to position [574, 0]
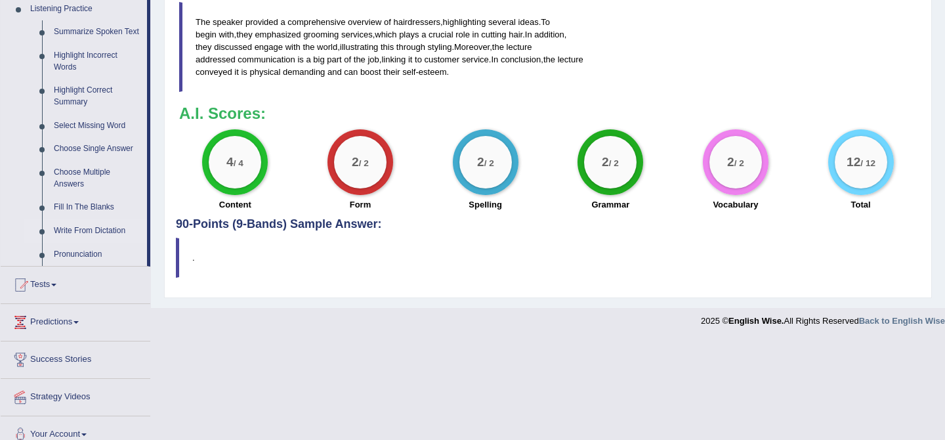
click at [101, 238] on link "Write From Dictation" at bounding box center [97, 231] width 99 height 24
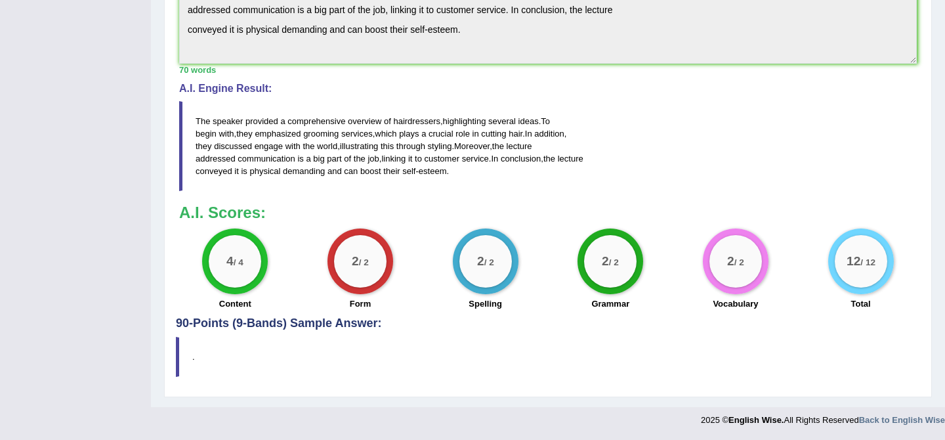
scroll to position [194, 0]
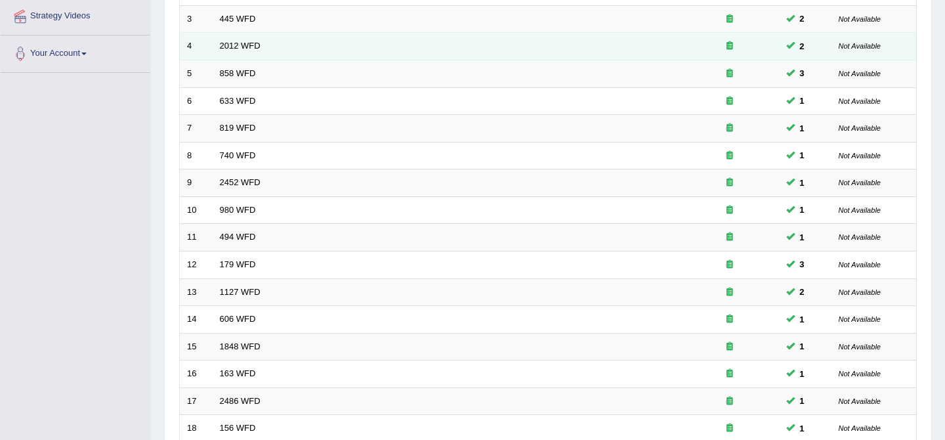
scroll to position [429, 0]
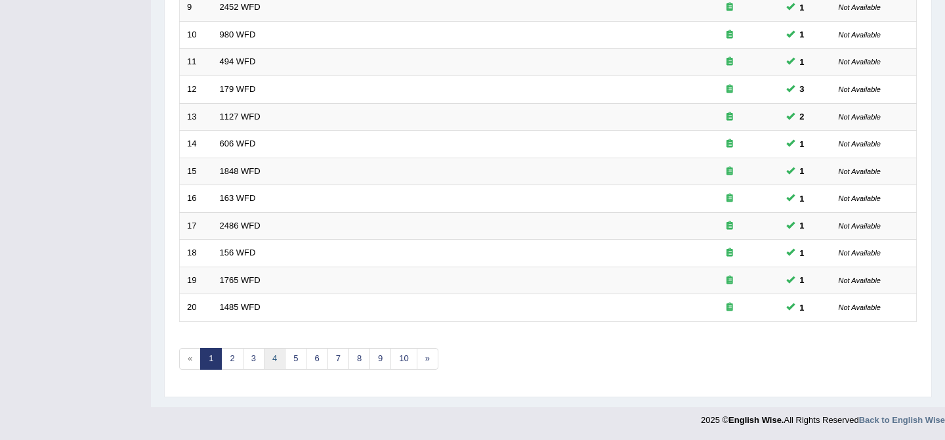
click at [271, 365] on link "4" at bounding box center [275, 359] width 22 height 22
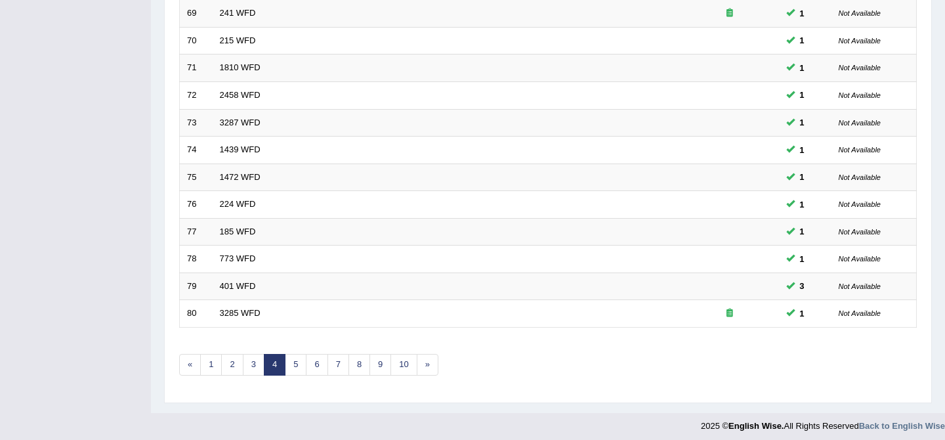
scroll to position [429, 0]
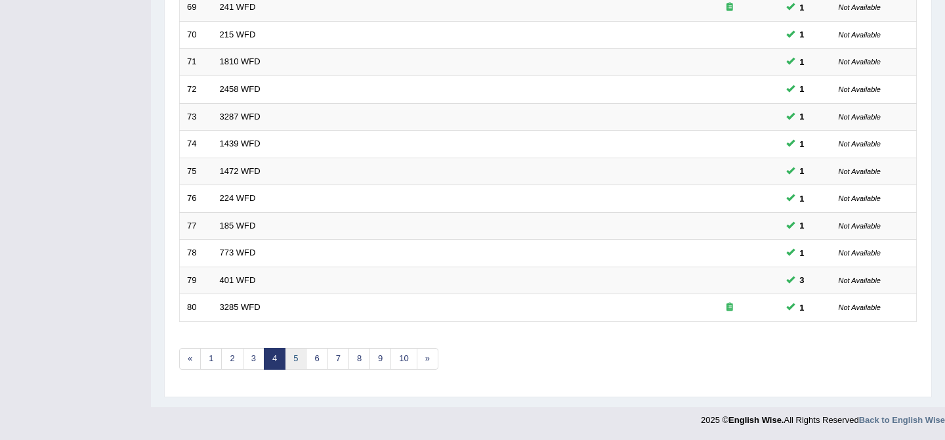
click at [291, 354] on link "5" at bounding box center [296, 359] width 22 height 22
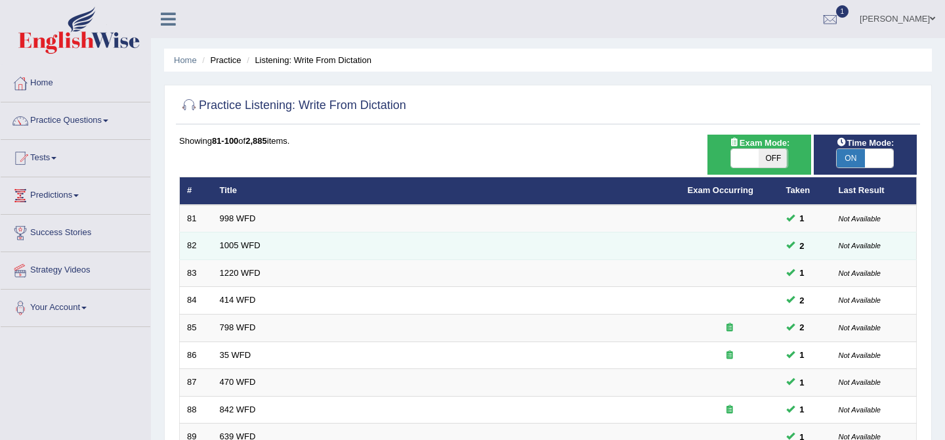
scroll to position [429, 0]
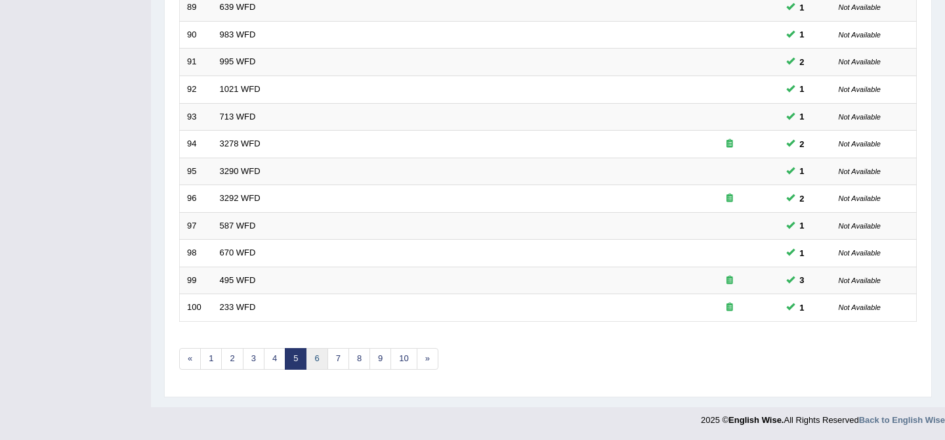
click at [313, 356] on link "6" at bounding box center [317, 359] width 22 height 22
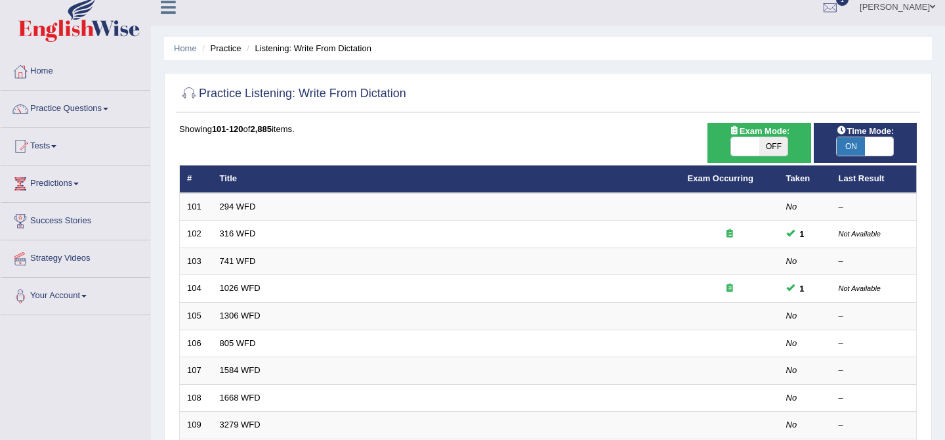
scroll to position [13, 0]
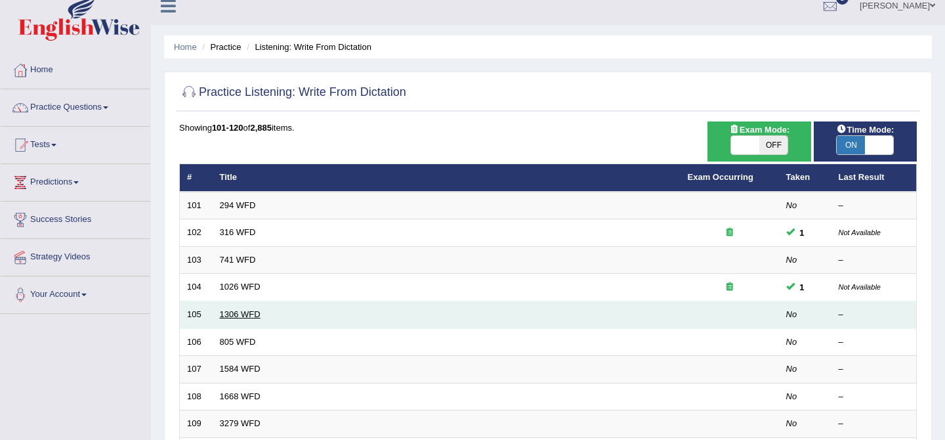
click at [244, 310] on link "1306 WFD" at bounding box center [240, 314] width 41 height 10
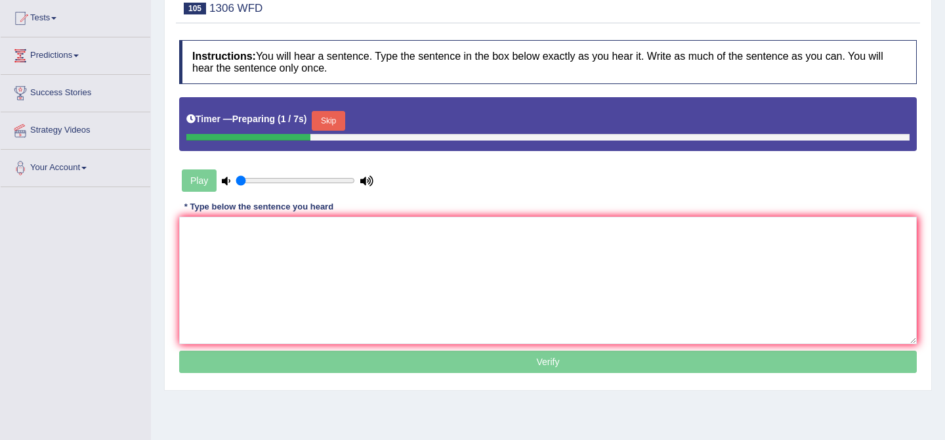
scroll to position [161, 0]
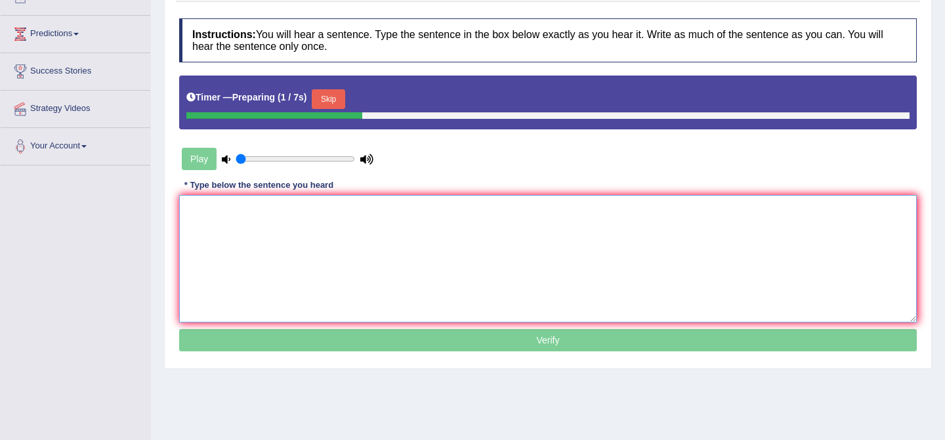
click at [277, 220] on textarea at bounding box center [548, 258] width 738 height 127
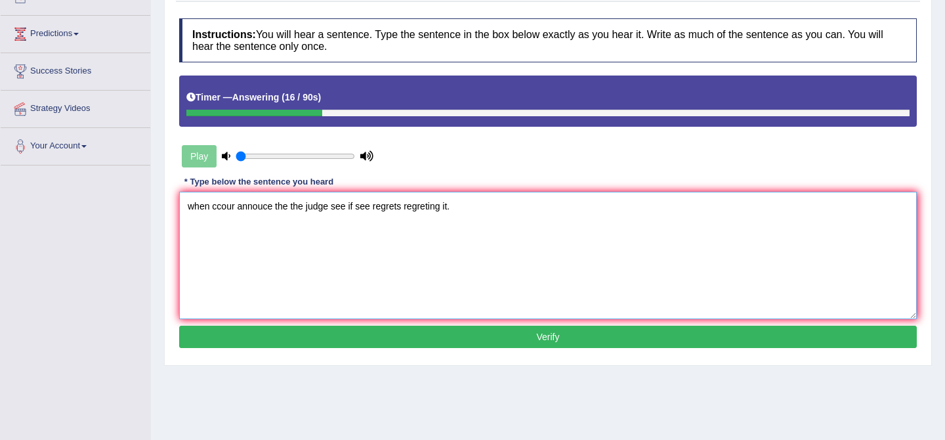
click at [197, 206] on textarea "when ccour annouce the the judge see if see regrets regreting it." at bounding box center [548, 255] width 738 height 127
click at [217, 209] on textarea "When ccour annouce the the judge see if see regrets regreting it." at bounding box center [548, 255] width 738 height 127
click at [247, 208] on textarea "When the cour annouce the the judge see if see regrets regreting it." at bounding box center [548, 255] width 738 height 127
click at [288, 208] on textarea "When the court annouce the the judge see if see regrets regreting it." at bounding box center [548, 255] width 738 height 127
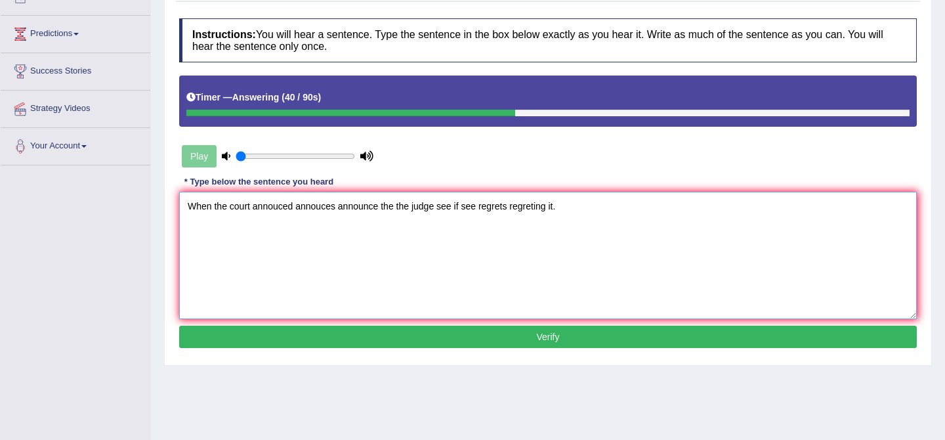
click at [395, 206] on textarea "When the court annouced annouces announce the the judge see if see regrets regr…" at bounding box center [548, 255] width 738 height 127
click at [482, 208] on textarea "When the court annouced annouces announce the verdict the judge see if see regr…" at bounding box center [548, 255] width 738 height 127
click at [464, 208] on textarea "When the court annouced annouces announce the verdict the judge sees if see reg…" at bounding box center [548, 255] width 738 height 127
drag, startPoint x: 557, startPoint y: 207, endPoint x: 548, endPoint y: 207, distance: 9.2
click at [548, 207] on textarea "When the court annouced annouces announce the verdict the judge judges see sees…" at bounding box center [548, 255] width 738 height 127
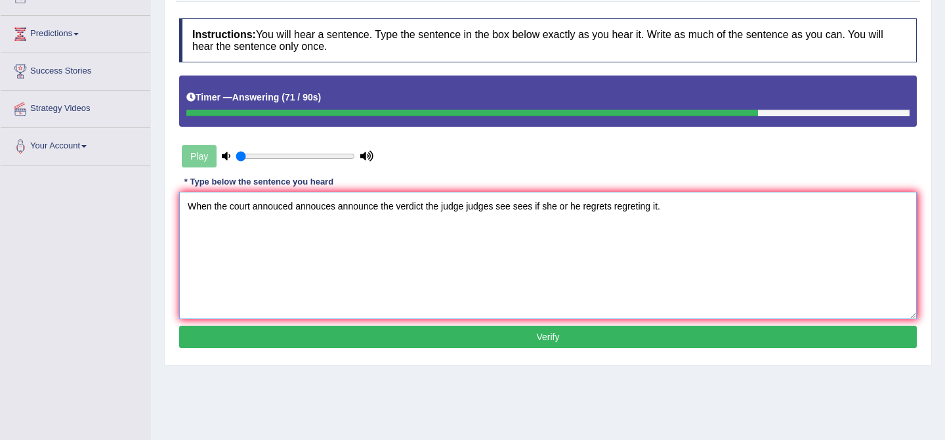
click at [615, 207] on textarea "When the court annouced annouces announce the verdict the judge judges see sees…" at bounding box center [548, 255] width 738 height 127
type textarea "When the court annouced annouces announce the verdict the judge judges see sees…"
click at [563, 338] on button "Verify" at bounding box center [548, 337] width 738 height 22
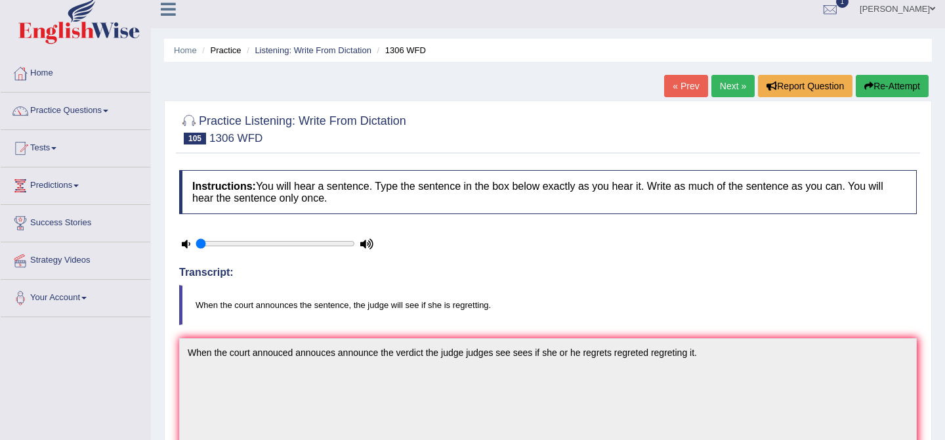
scroll to position [8, 0]
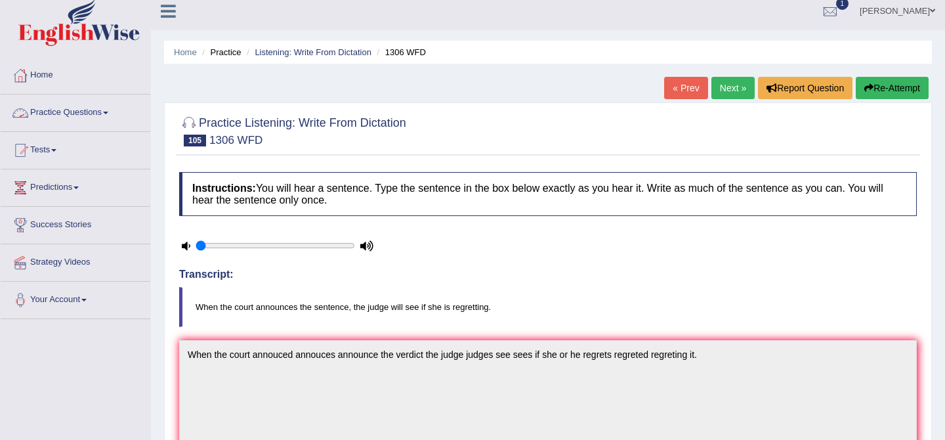
click at [100, 115] on link "Practice Questions" at bounding box center [76, 111] width 150 height 33
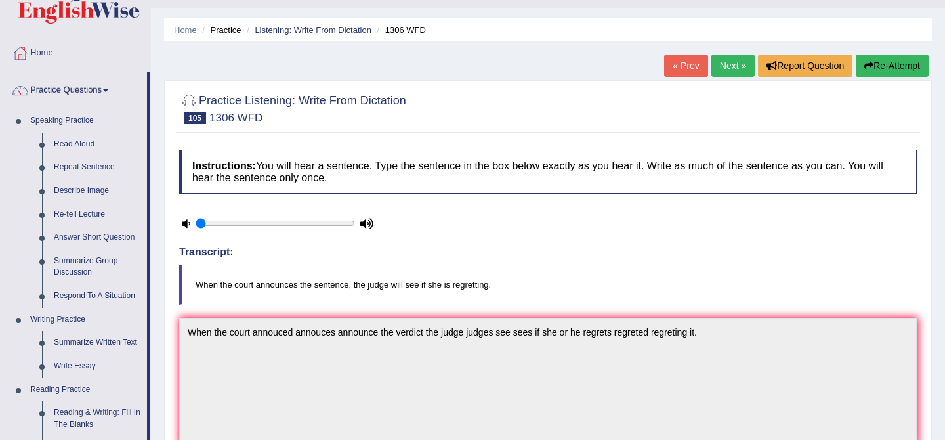
scroll to position [0, 0]
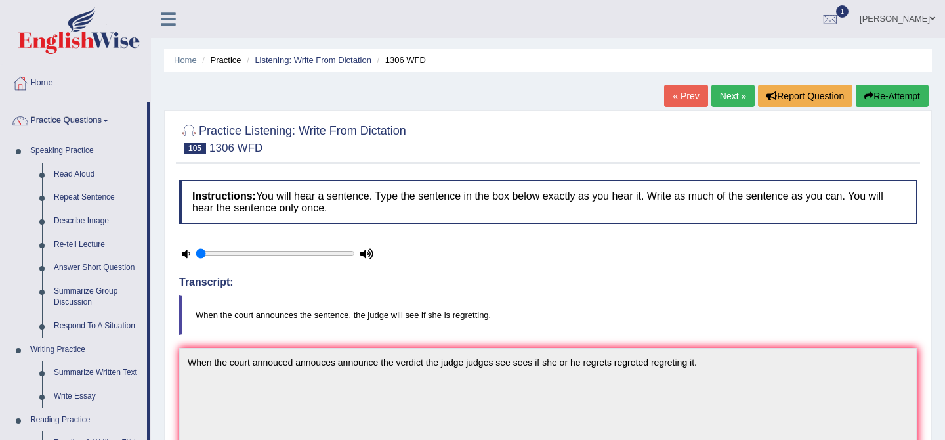
click at [184, 64] on link "Home" at bounding box center [185, 60] width 23 height 10
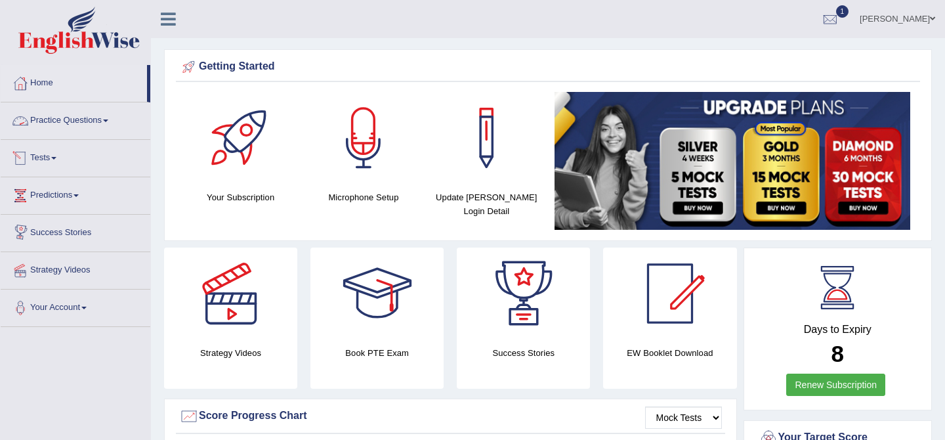
click at [105, 117] on link "Practice Questions" at bounding box center [76, 118] width 150 height 33
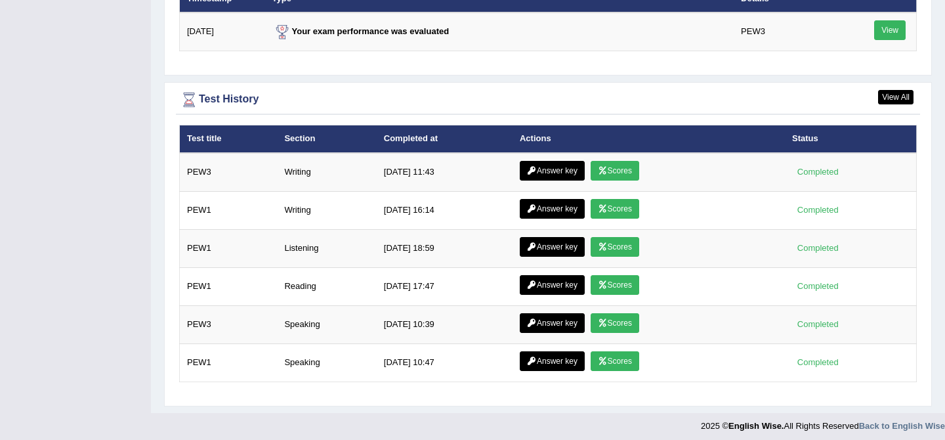
scroll to position [1682, 0]
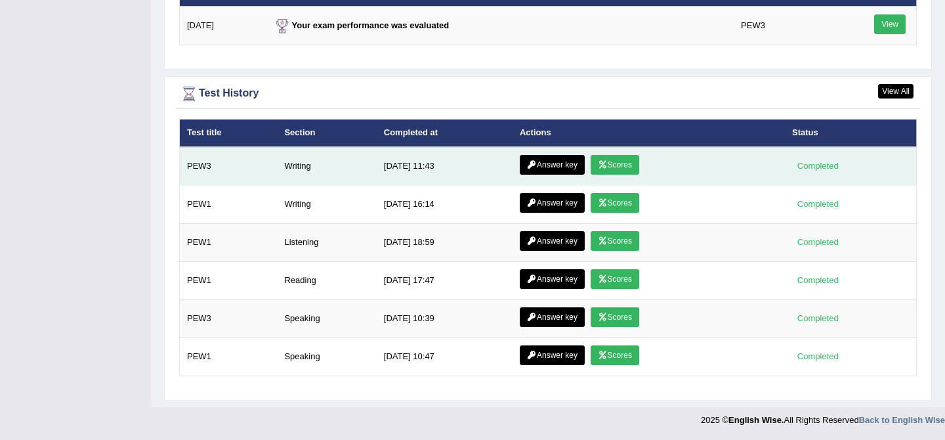
click at [570, 170] on link "Answer key" at bounding box center [552, 165] width 65 height 20
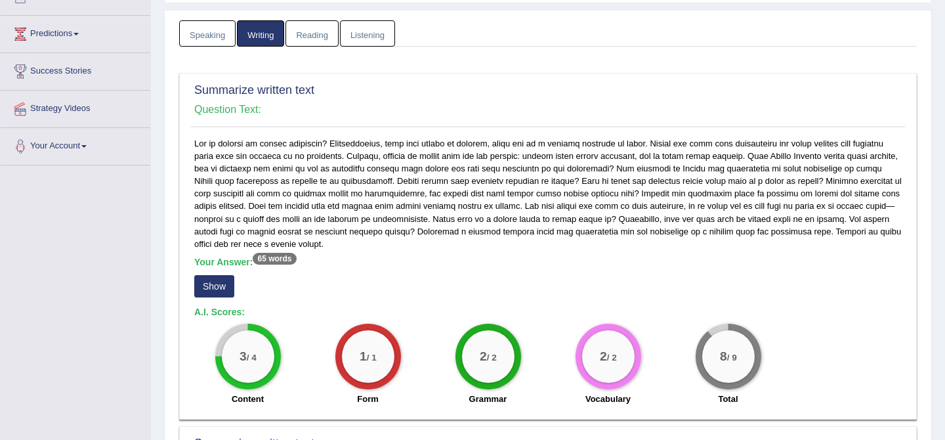
scroll to position [166, 0]
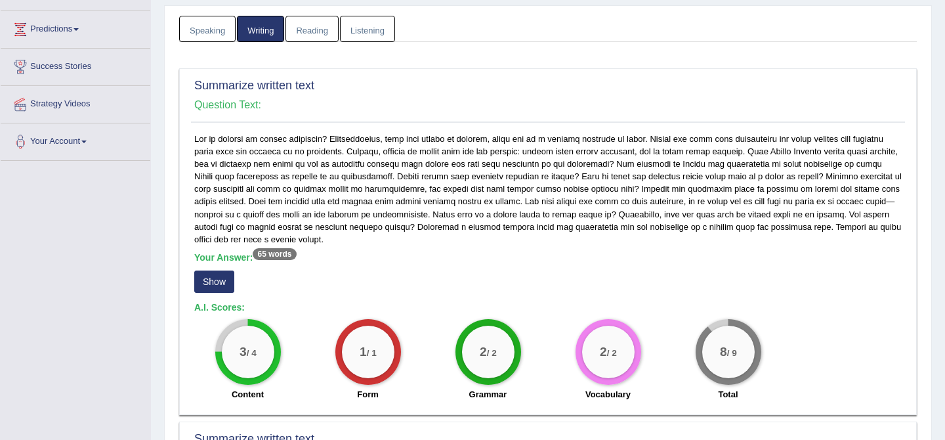
click at [209, 286] on button "Show" at bounding box center [214, 281] width 40 height 22
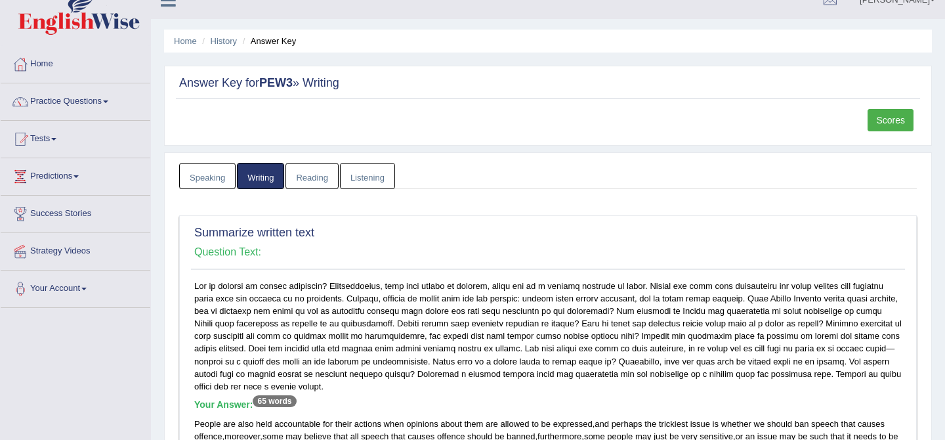
scroll to position [0, 0]
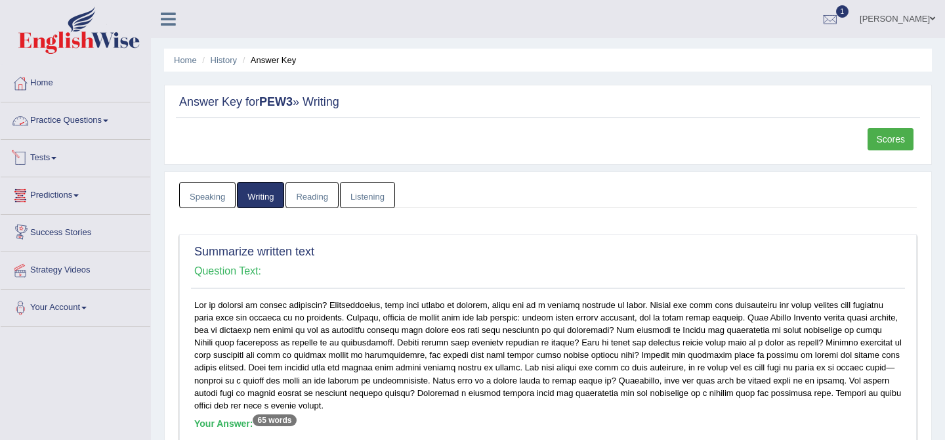
click at [81, 121] on link "Practice Questions" at bounding box center [76, 118] width 150 height 33
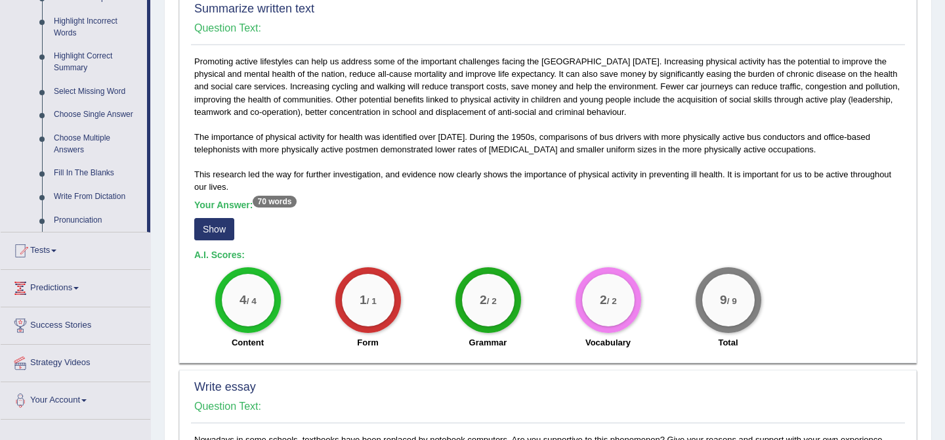
scroll to position [633, 0]
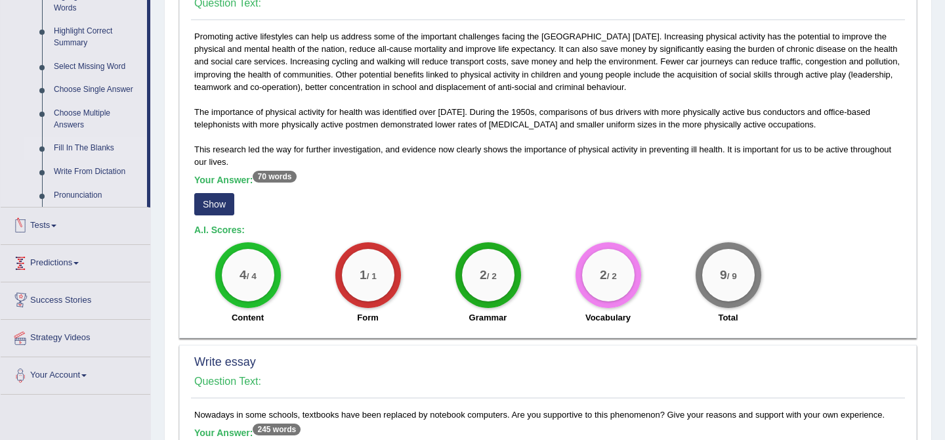
click at [87, 156] on link "Fill In The Blanks" at bounding box center [97, 149] width 99 height 24
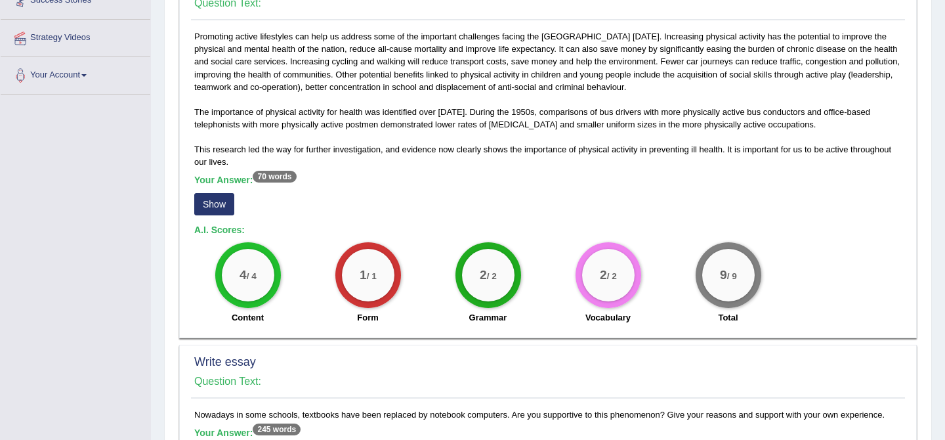
scroll to position [281, 0]
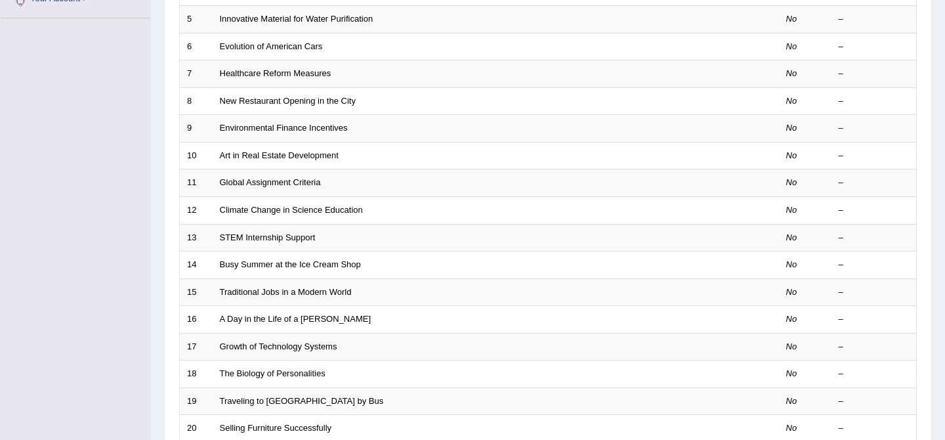
scroll to position [429, 0]
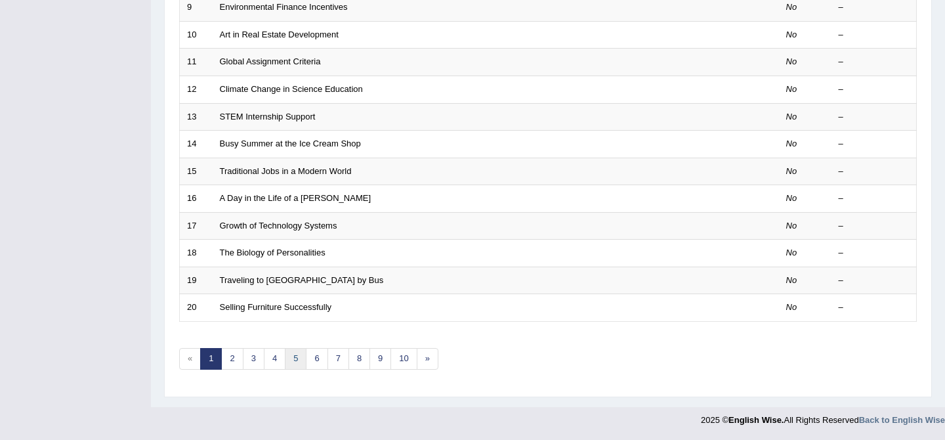
click at [295, 361] on link "5" at bounding box center [296, 359] width 22 height 22
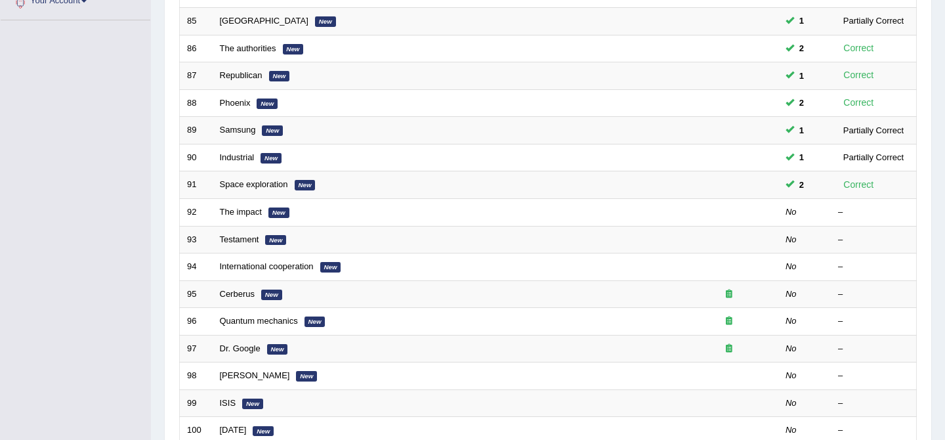
scroll to position [307, 0]
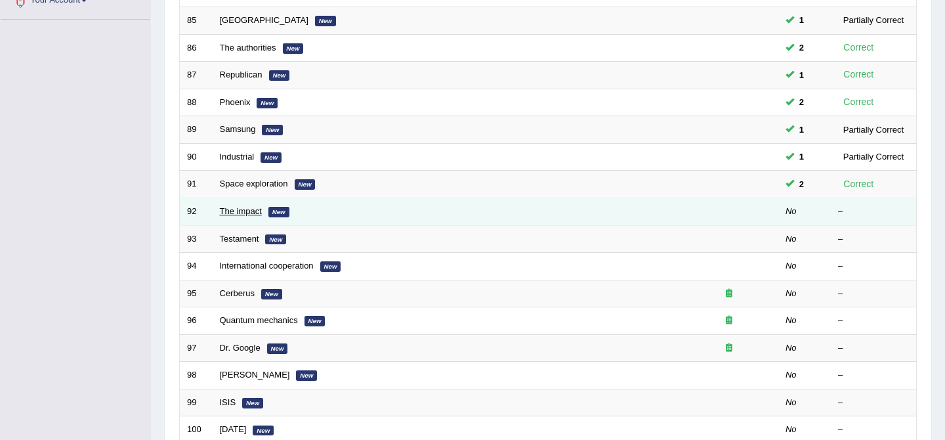
click at [248, 208] on link "The impact" at bounding box center [241, 211] width 42 height 10
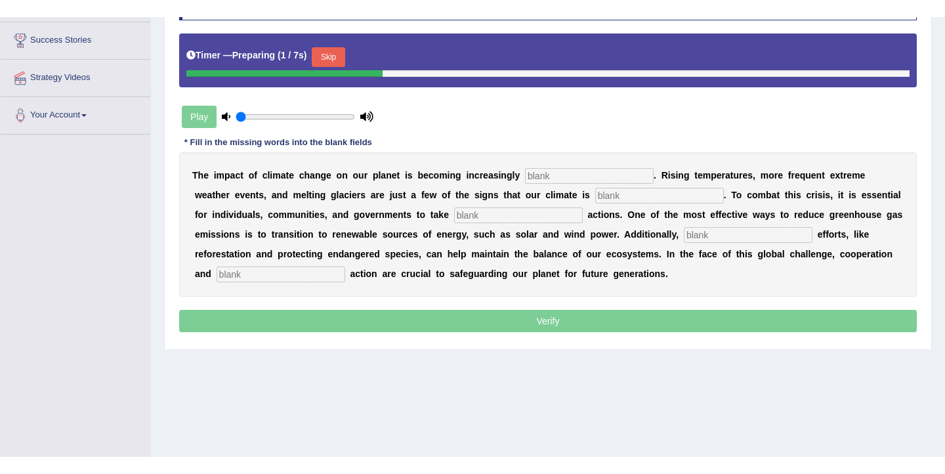
scroll to position [210, 0]
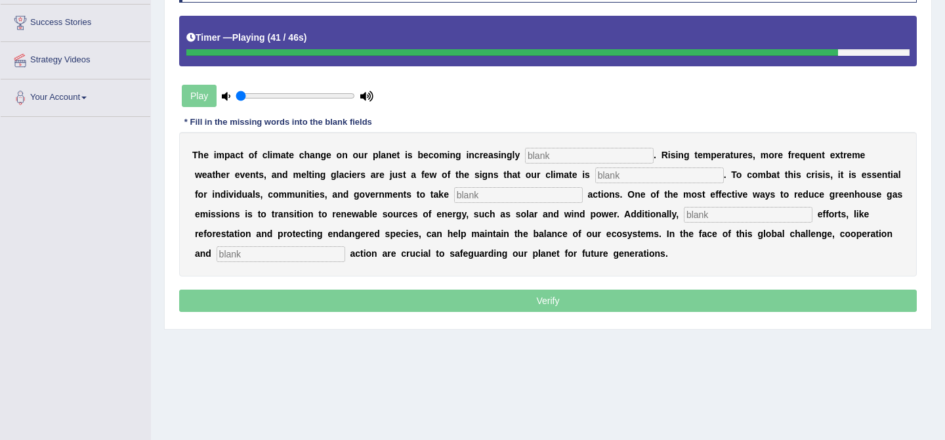
click at [261, 253] on input "text" at bounding box center [281, 254] width 129 height 16
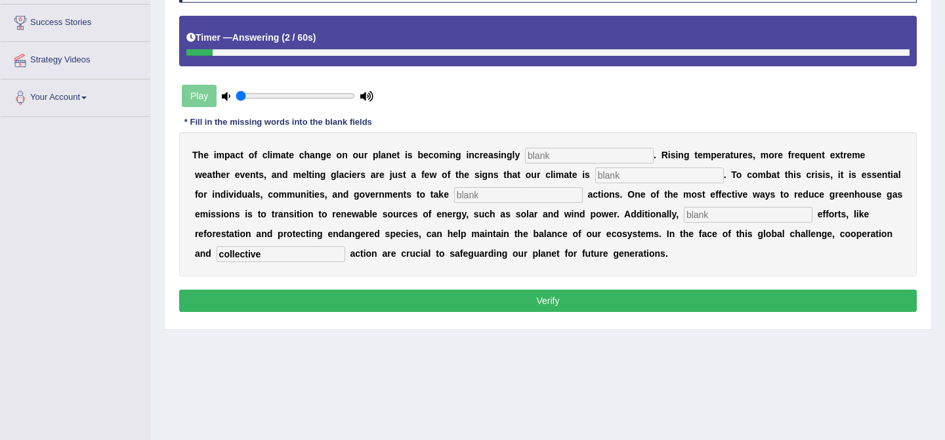
type input "collective"
click at [581, 157] on input "text" at bounding box center [589, 156] width 129 height 16
type input "evident"
click at [595, 175] on input "text" at bounding box center [659, 175] width 129 height 16
type input "changing"
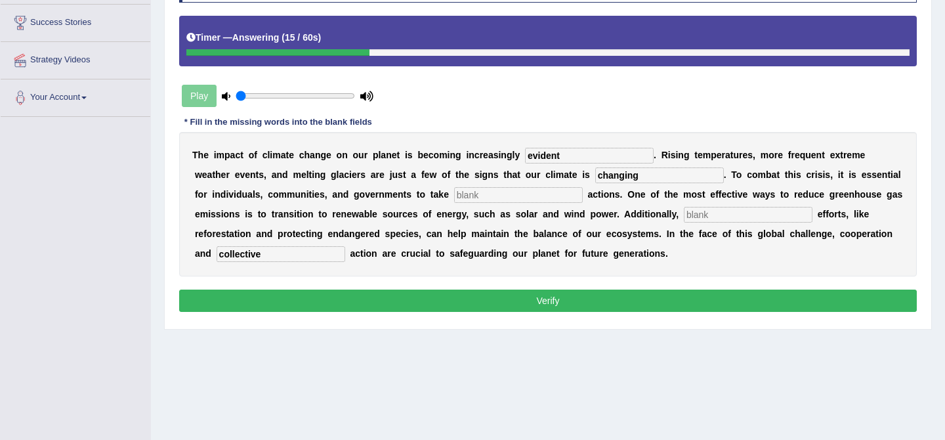
click at [524, 193] on input "text" at bounding box center [518, 195] width 129 height 16
type input "proactive"
click at [698, 216] on input "text" at bounding box center [748, 215] width 129 height 16
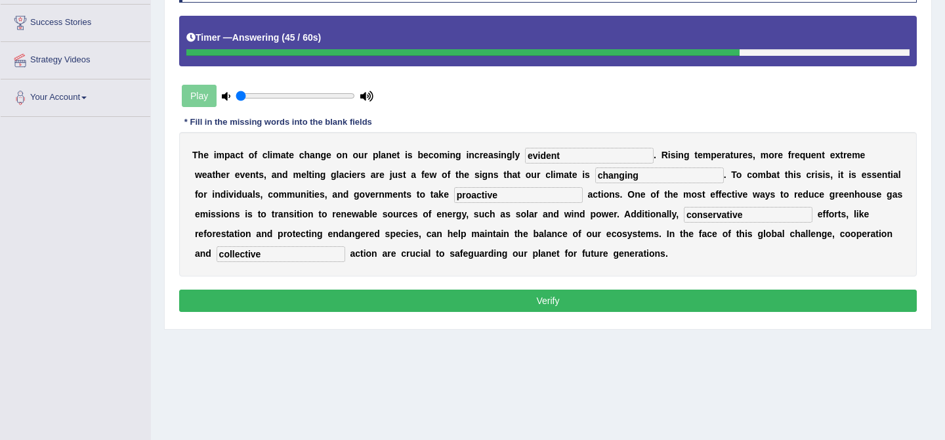
type input "conservative"
click at [496, 305] on button "Verify" at bounding box center [548, 300] width 738 height 22
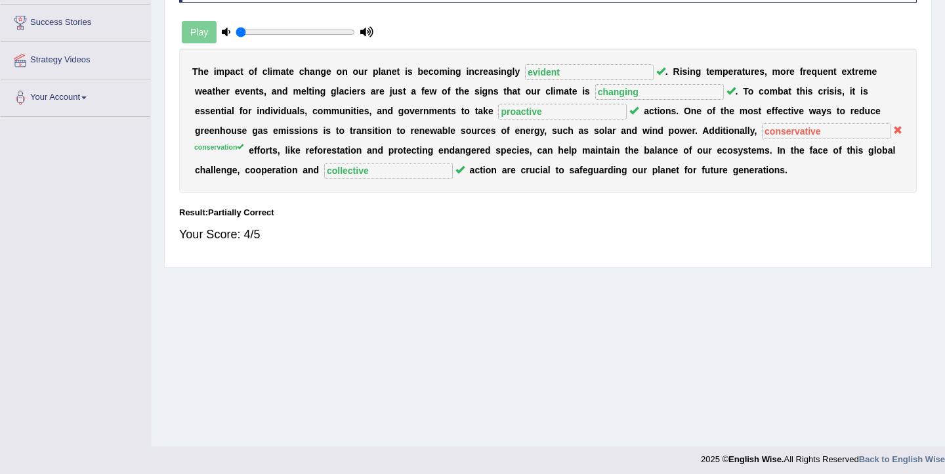
click at [641, 270] on div "Home Practice Listening: Fill In The Blanks The impact « Prev Next » Report Que…" at bounding box center [548, 118] width 794 height 656
